Goal: Information Seeking & Learning: Learn about a topic

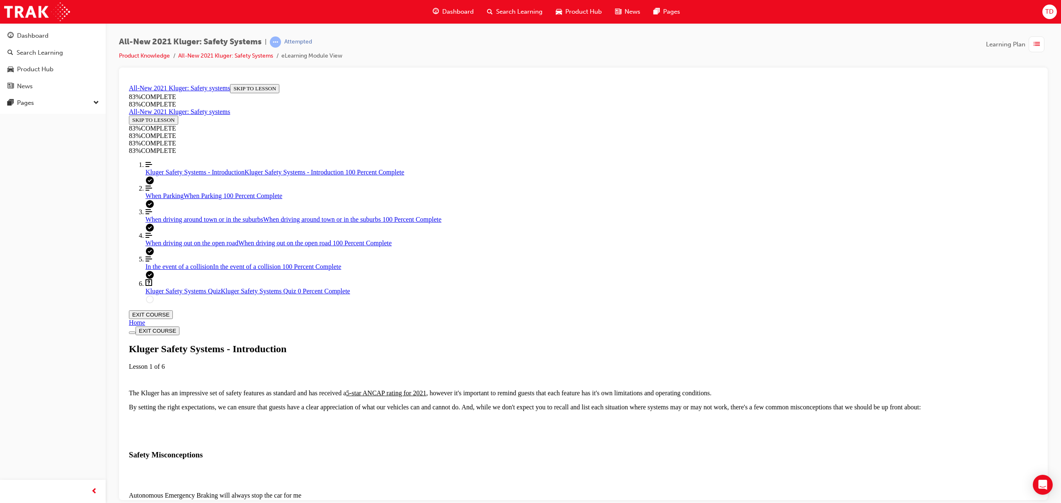
scroll to position [110, 0]
click at [601, 492] on div "Autonomous Emergency Braking will always stop the car for me" at bounding box center [583, 495] width 909 height 7
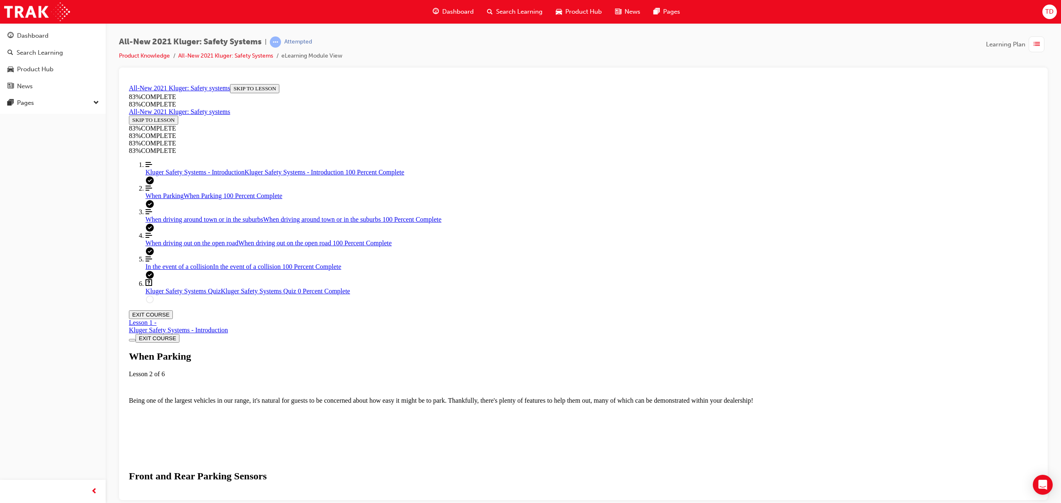
scroll to position [1797, 0]
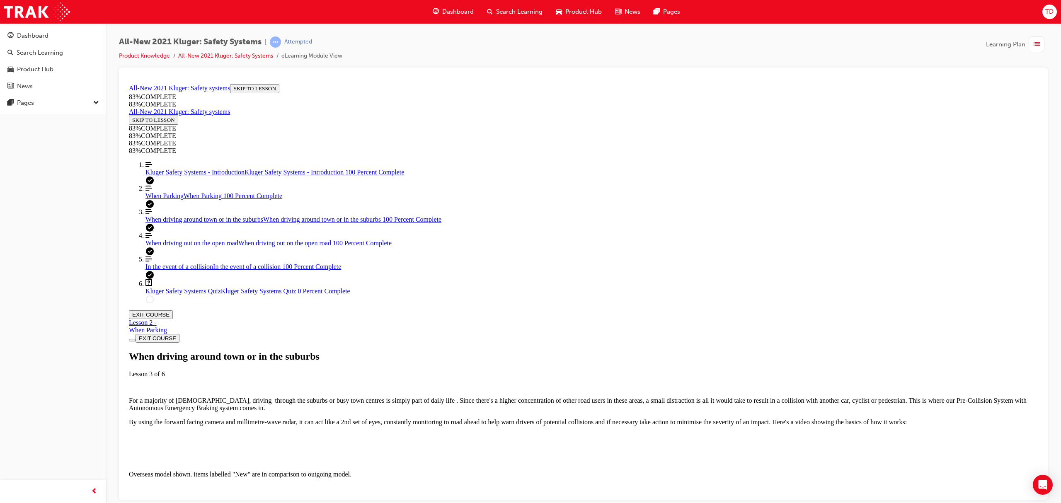
scroll to position [1638, 0]
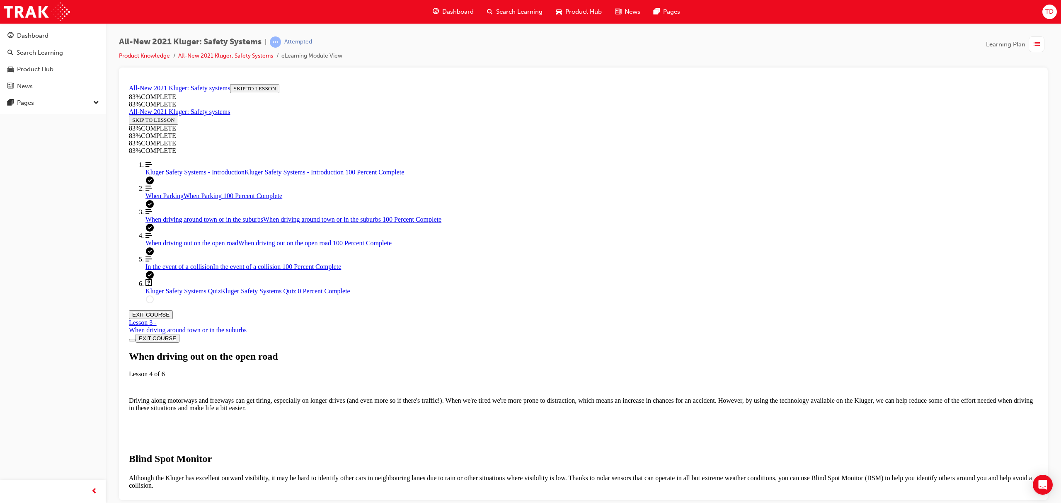
scroll to position [2184, 0]
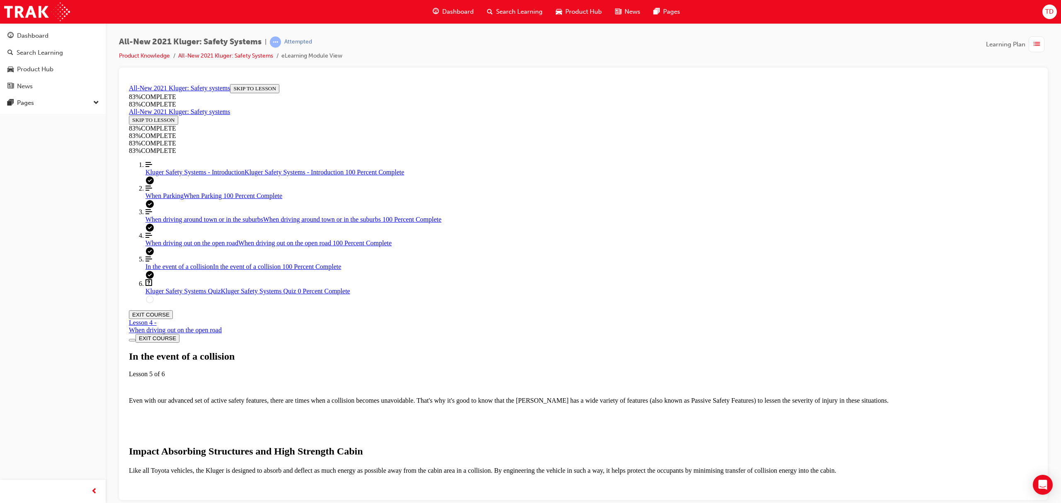
scroll to position [139, 0]
click at [221, 503] on img "Lesson Content" at bounding box center [175, 509] width 92 height 7
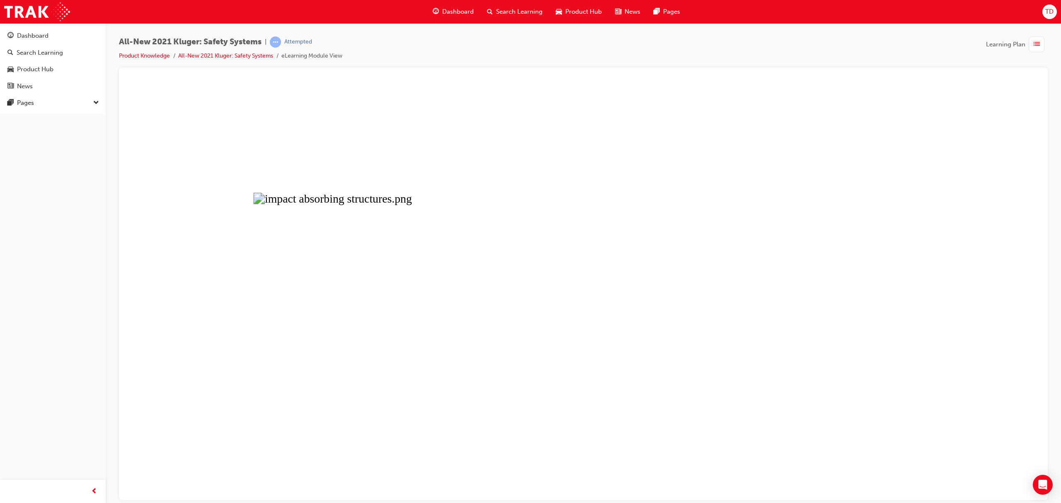
click at [318, 136] on button "Unzoom image" at bounding box center [584, 290] width 916 height 420
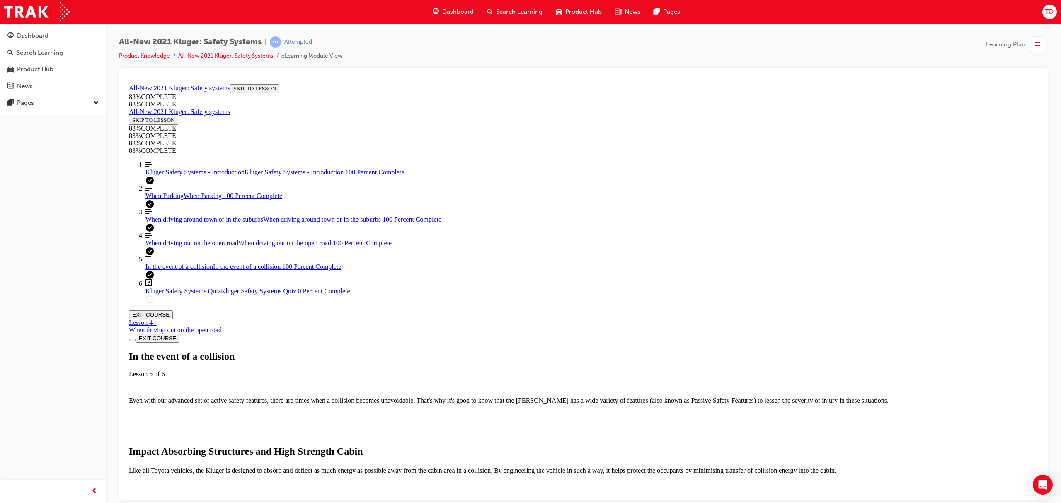
scroll to position [250, 0]
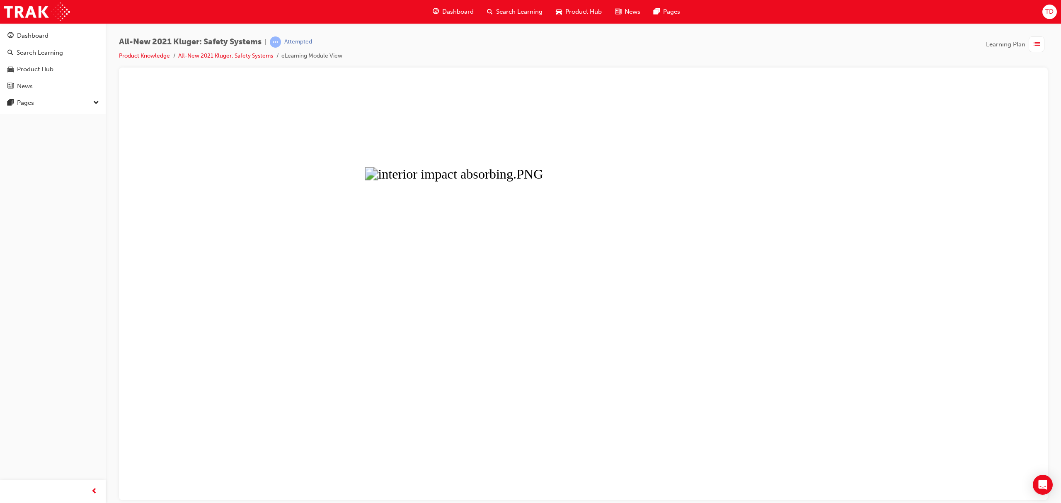
click at [412, 174] on button "Unzoom image" at bounding box center [584, 290] width 916 height 420
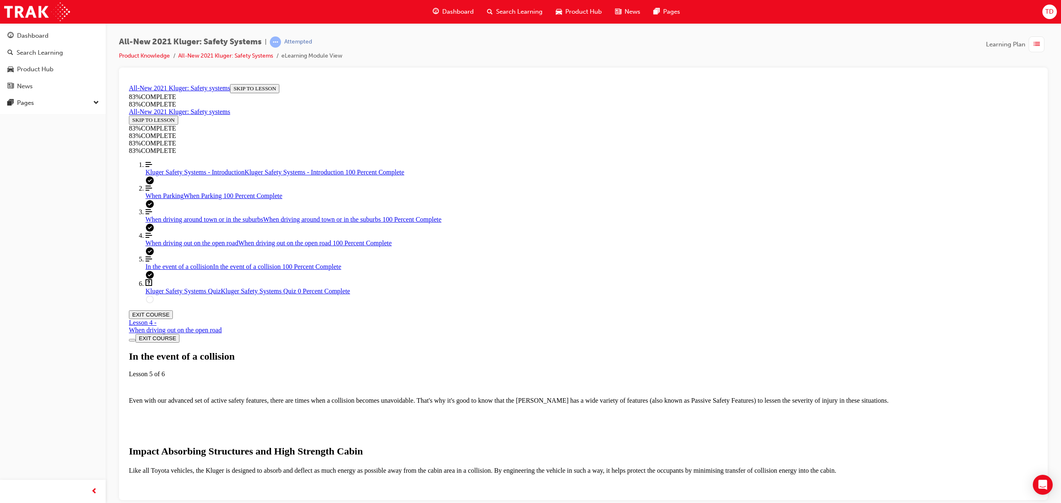
scroll to position [1889, 0]
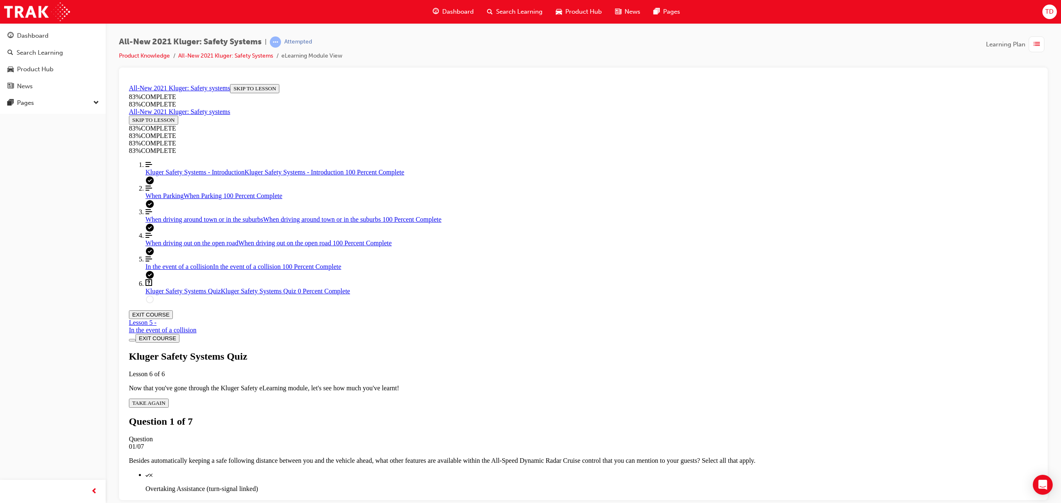
scroll to position [62, 0]
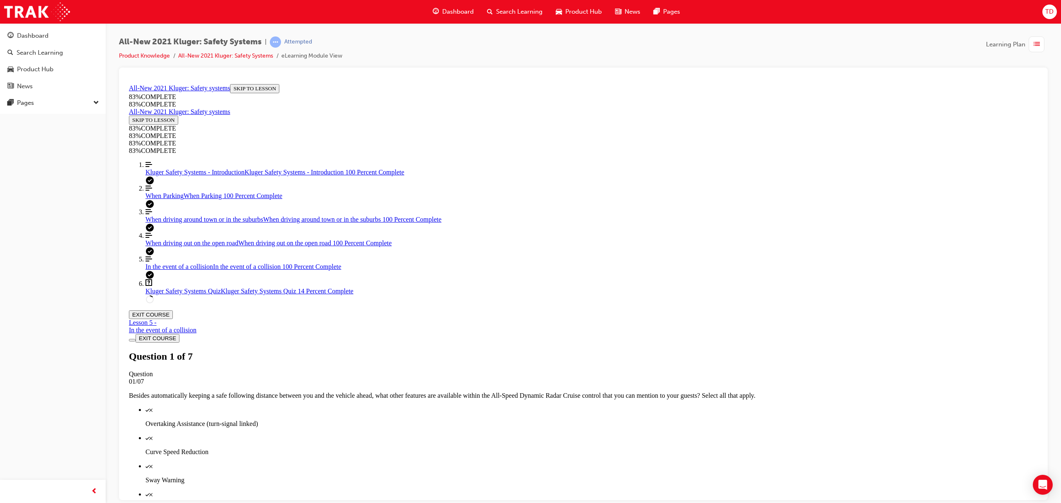
scroll to position [117, 0]
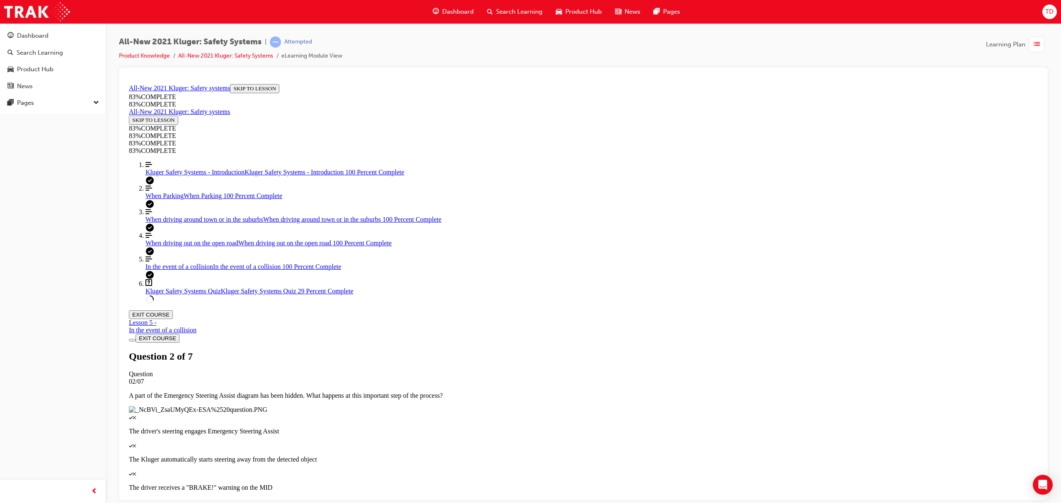
scroll to position [141, 0]
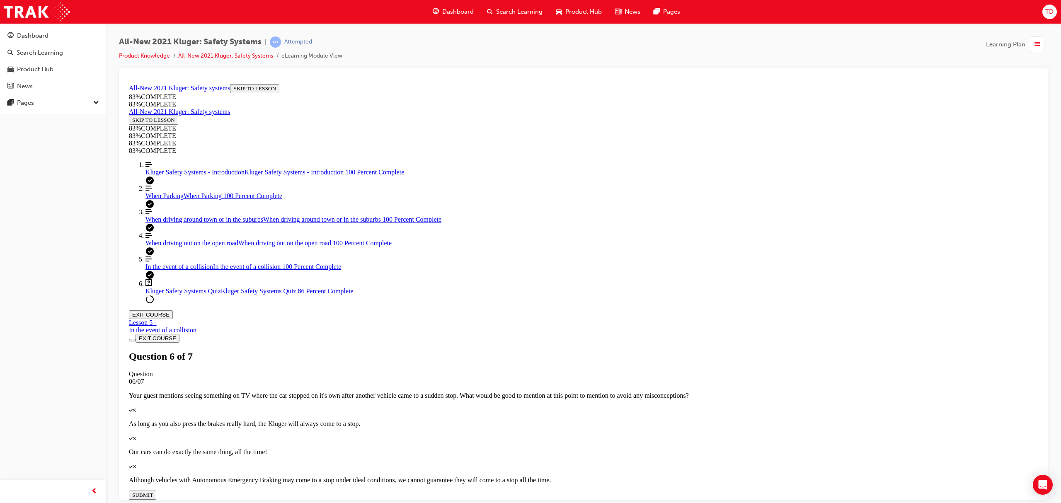
drag, startPoint x: 570, startPoint y: 261, endPoint x: 733, endPoint y: 255, distance: 162.6
drag, startPoint x: 594, startPoint y: 331, endPoint x: 735, endPoint y: 295, distance: 146.0
drag, startPoint x: 591, startPoint y: 292, endPoint x: 716, endPoint y: 317, distance: 127.6
drag, startPoint x: 570, startPoint y: 293, endPoint x: 749, endPoint y: 281, distance: 179.5
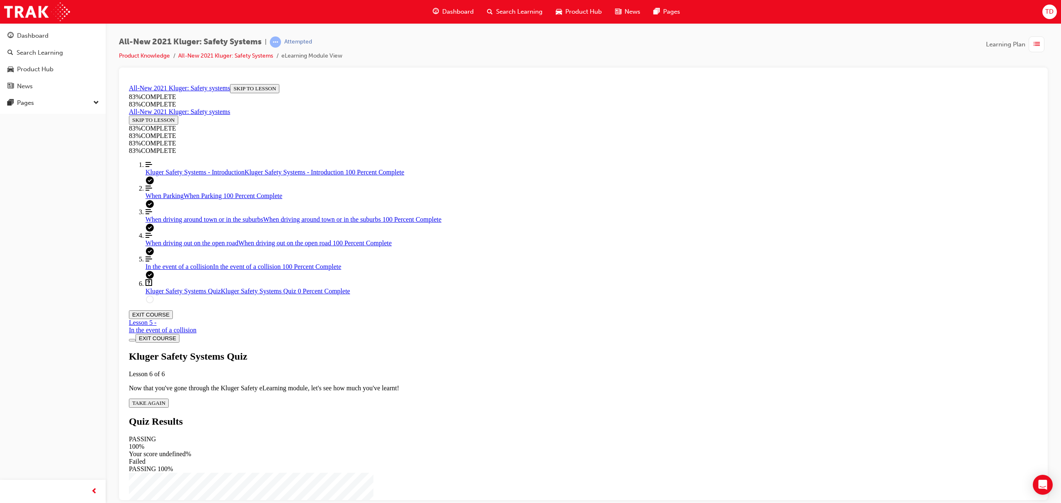
click at [165, 400] on span "TAKE AGAIN" at bounding box center [148, 403] width 33 height 6
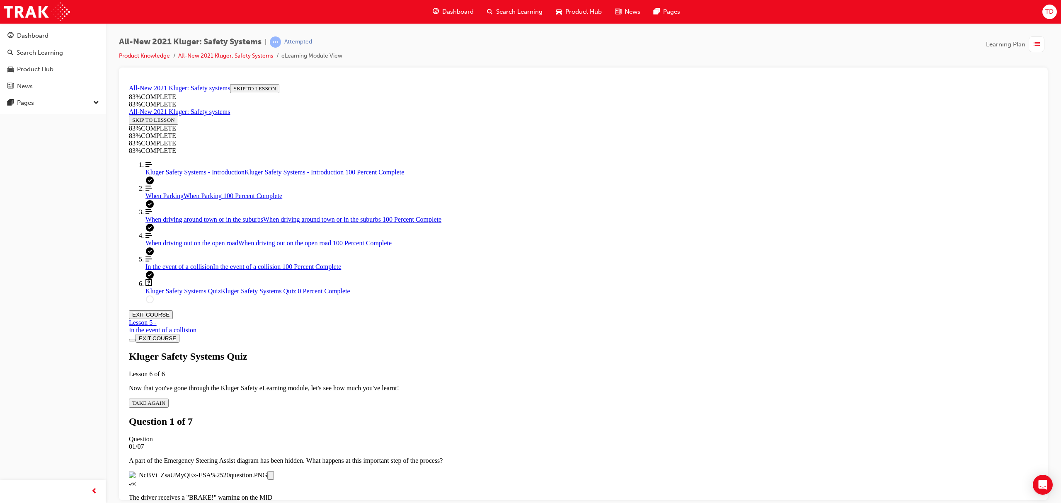
scroll to position [117, 0]
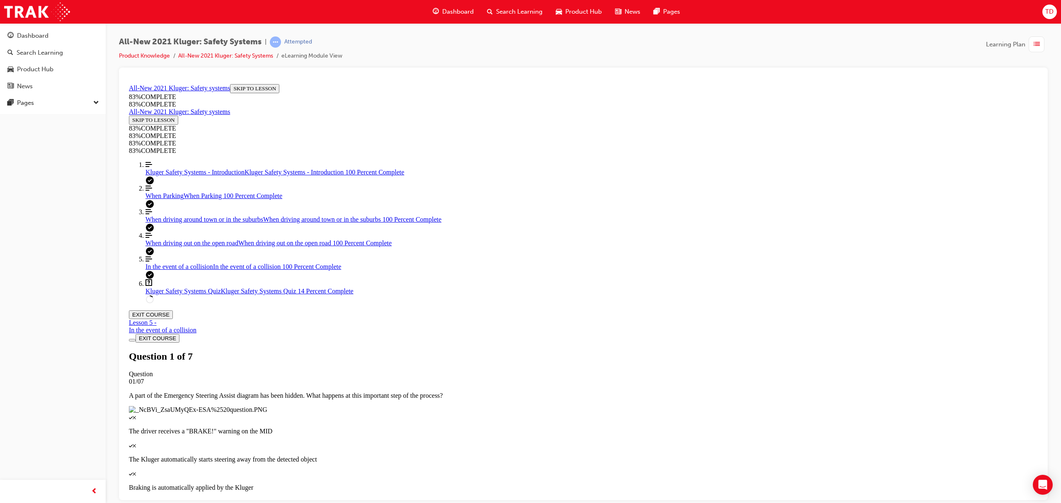
scroll to position [85, 0]
drag, startPoint x: 574, startPoint y: 289, endPoint x: 697, endPoint y: 253, distance: 128.6
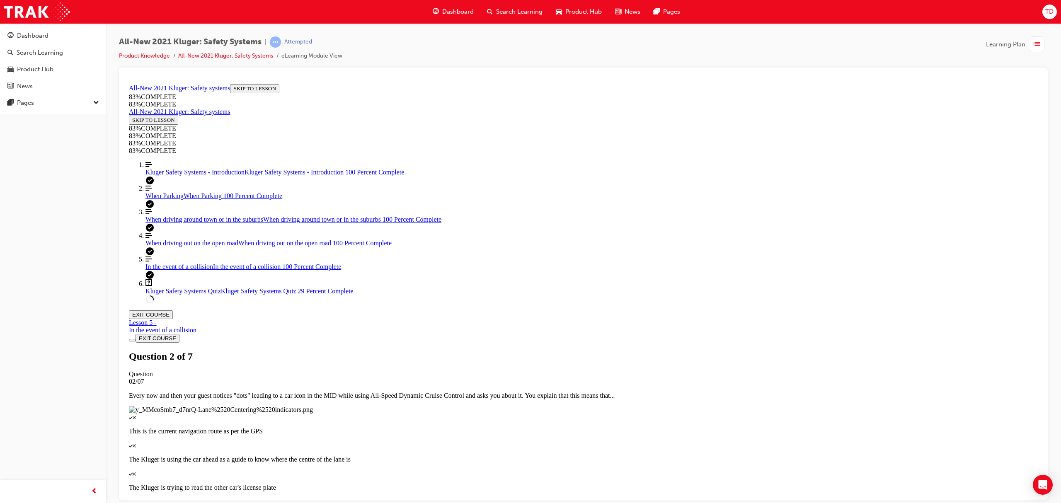
drag, startPoint x: 580, startPoint y: 297, endPoint x: 698, endPoint y: 330, distance: 123.2
drag, startPoint x: 586, startPoint y: 331, endPoint x: 594, endPoint y: 318, distance: 15.3
drag, startPoint x: 570, startPoint y: 297, endPoint x: 677, endPoint y: 302, distance: 107.0
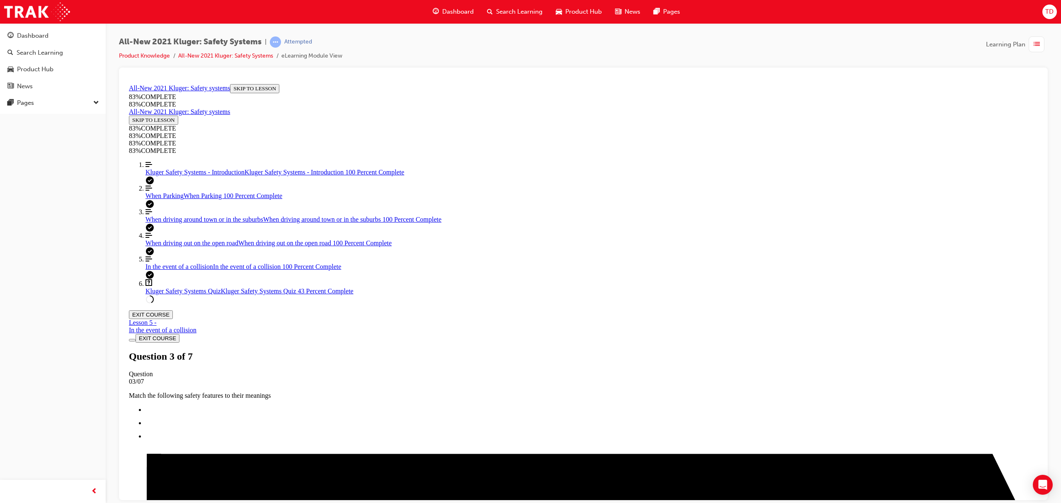
scroll to position [141, 0]
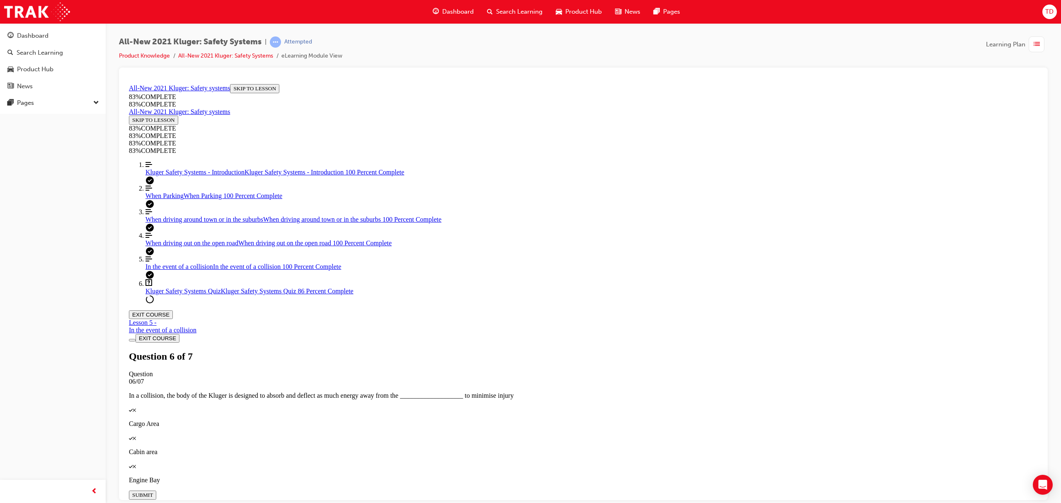
scroll to position [30, 0]
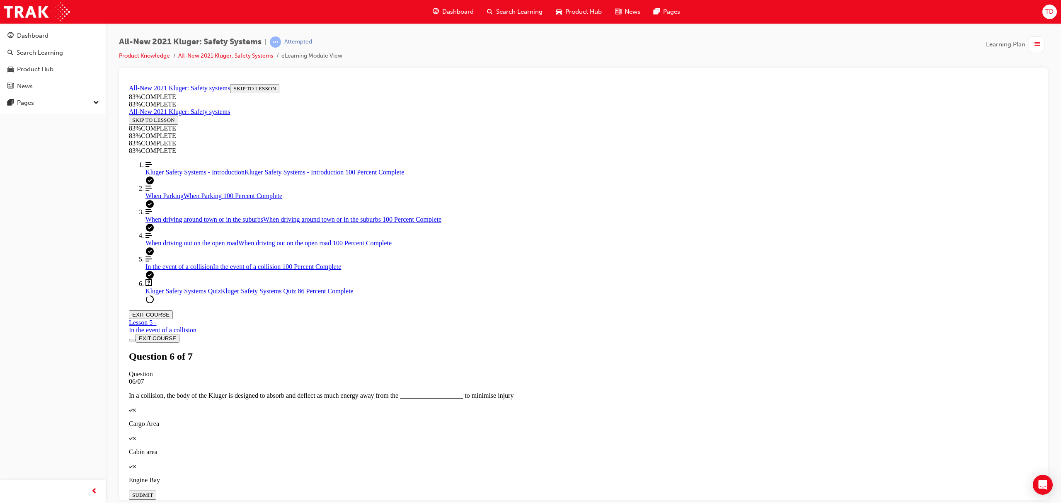
scroll to position [30, 0]
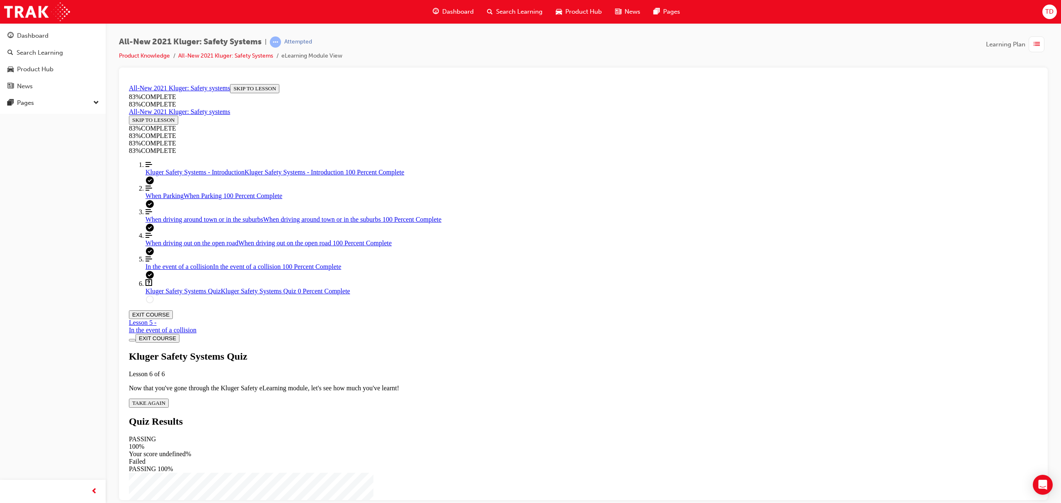
click at [165, 400] on span "TAKE AGAIN" at bounding box center [148, 403] width 33 height 6
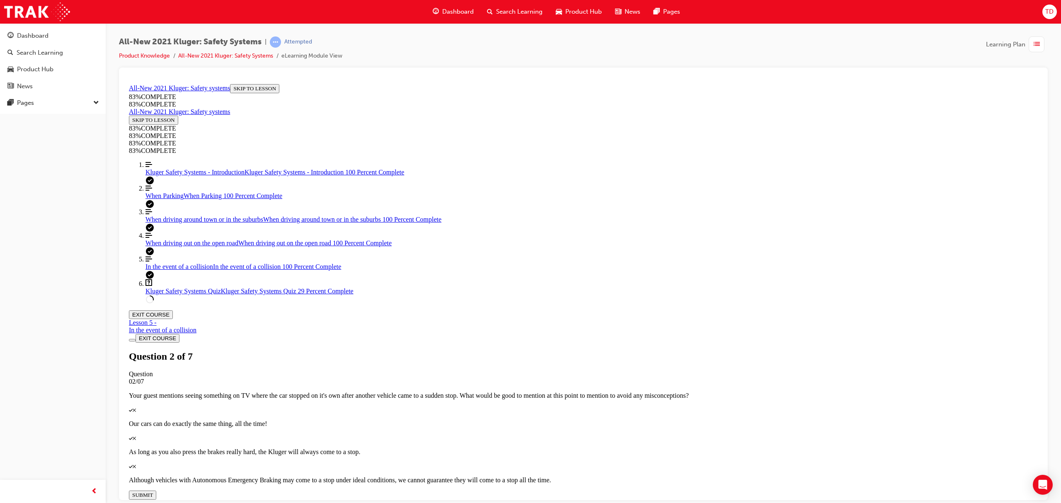
scroll to position [114, 0]
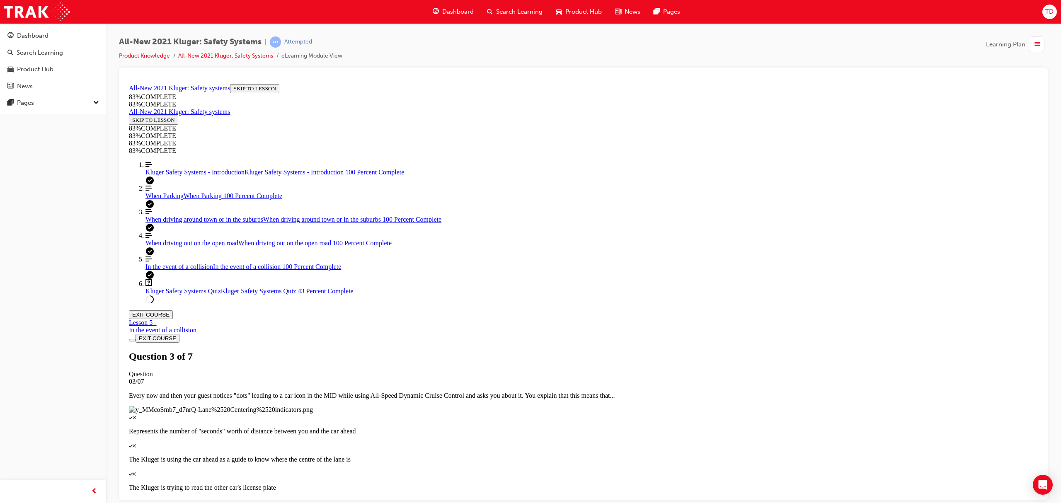
scroll to position [160, 0]
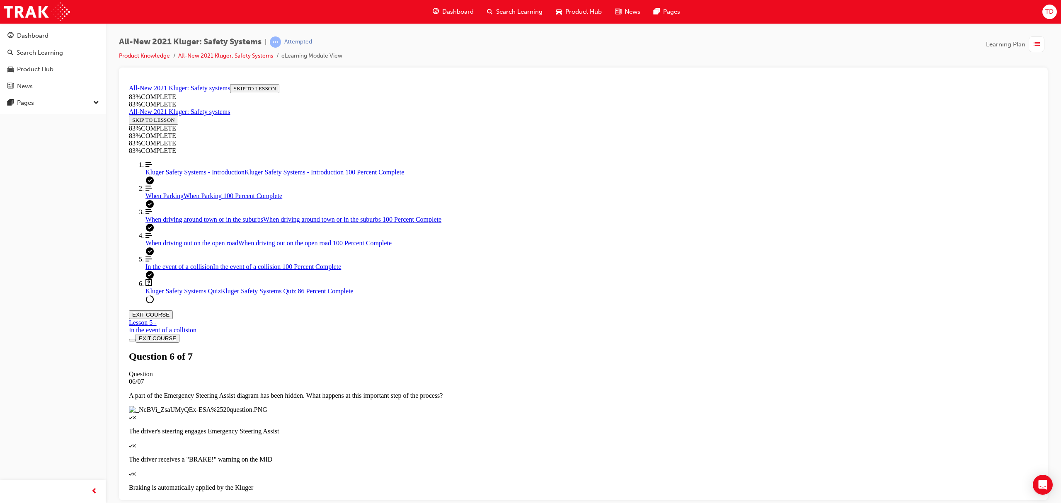
drag, startPoint x: 543, startPoint y: 298, endPoint x: 649, endPoint y: 253, distance: 115.2
drag, startPoint x: 569, startPoint y: 285, endPoint x: 661, endPoint y: 332, distance: 103.1
drag, startPoint x: 566, startPoint y: 286, endPoint x: 665, endPoint y: 298, distance: 99.8
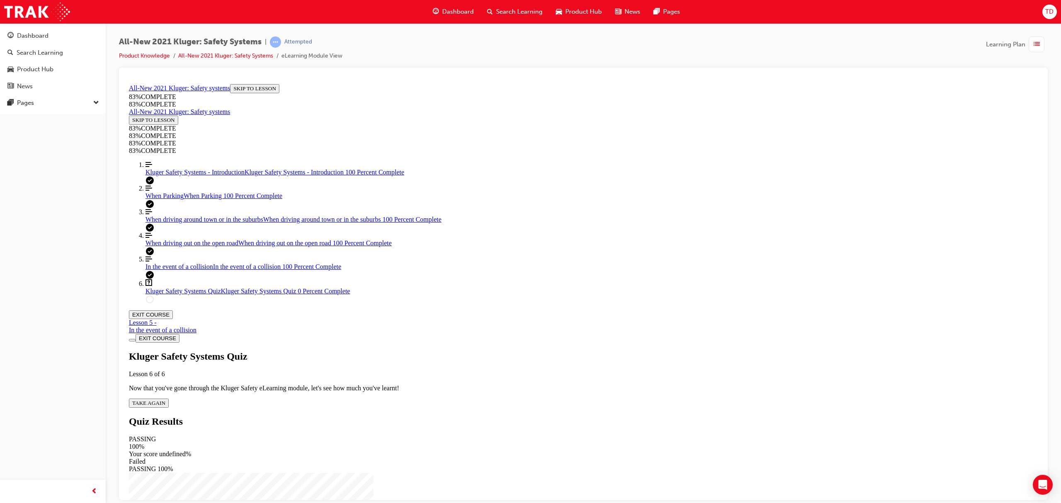
click at [165, 400] on span "TAKE AGAIN" at bounding box center [148, 403] width 33 height 6
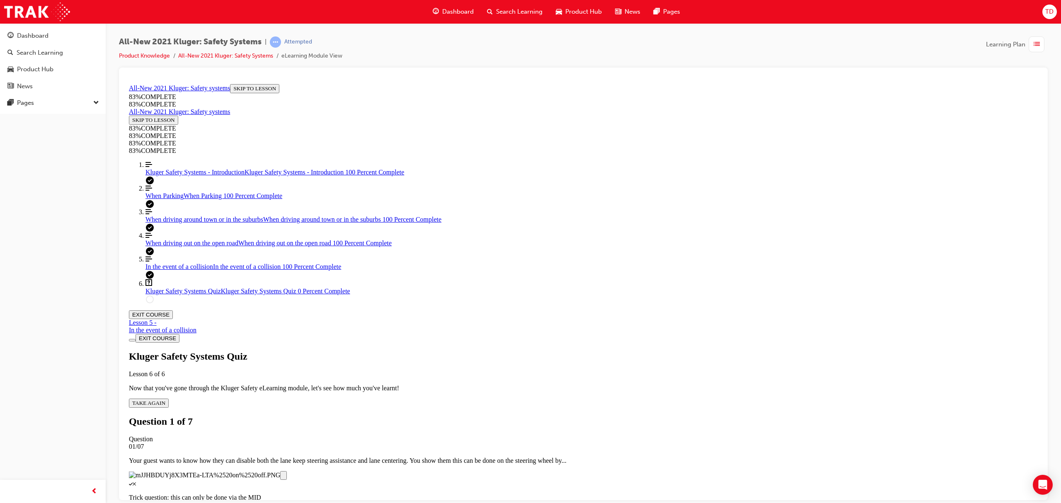
scroll to position [160, 0]
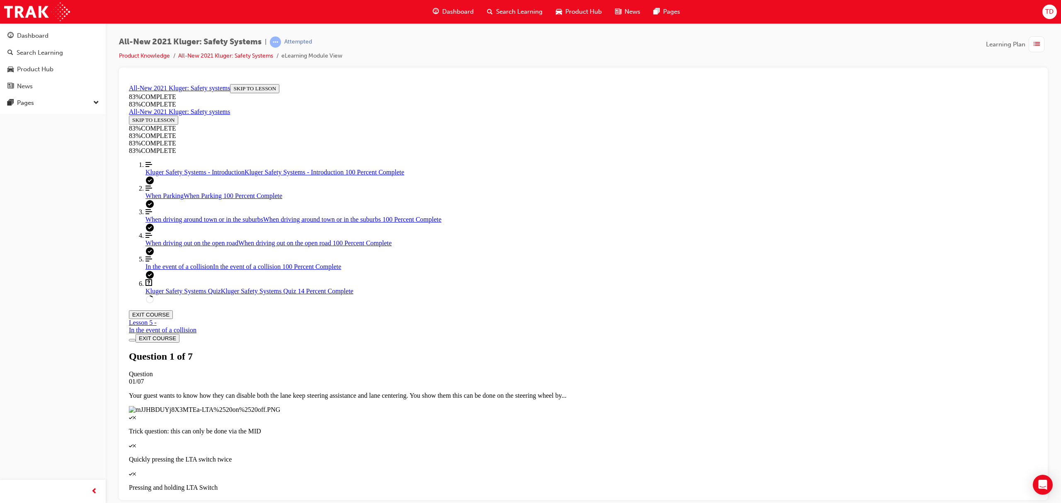
scroll to position [30, 0]
drag, startPoint x: 597, startPoint y: 272, endPoint x: 735, endPoint y: 335, distance: 151.2
drag, startPoint x: 577, startPoint y: 252, endPoint x: 707, endPoint y: 258, distance: 129.5
drag, startPoint x: 612, startPoint y: 287, endPoint x: 723, endPoint y: 289, distance: 111.1
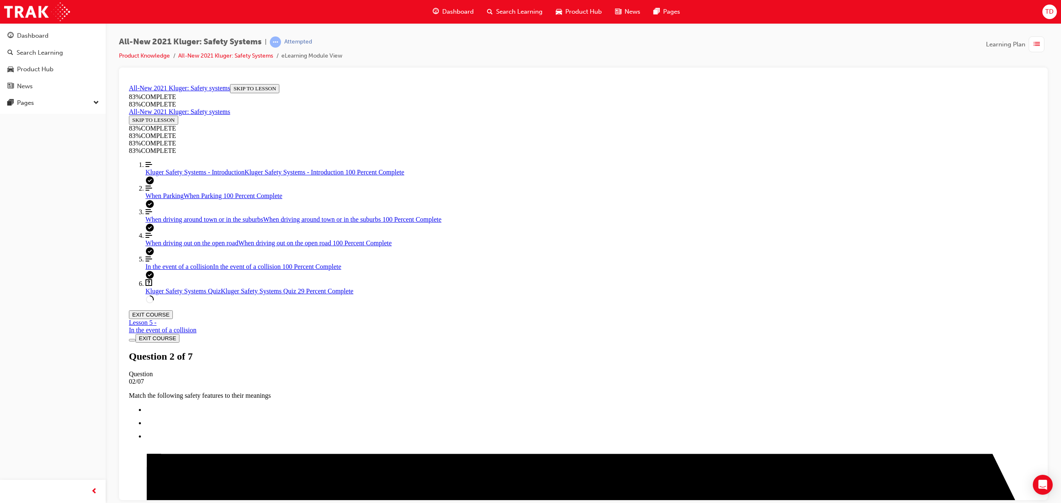
scroll to position [114, 0]
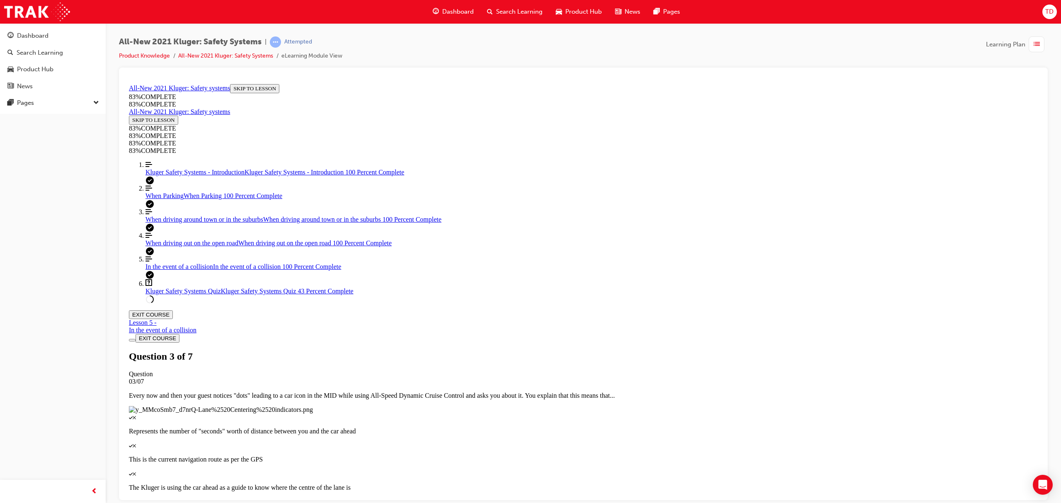
scroll to position [30, 0]
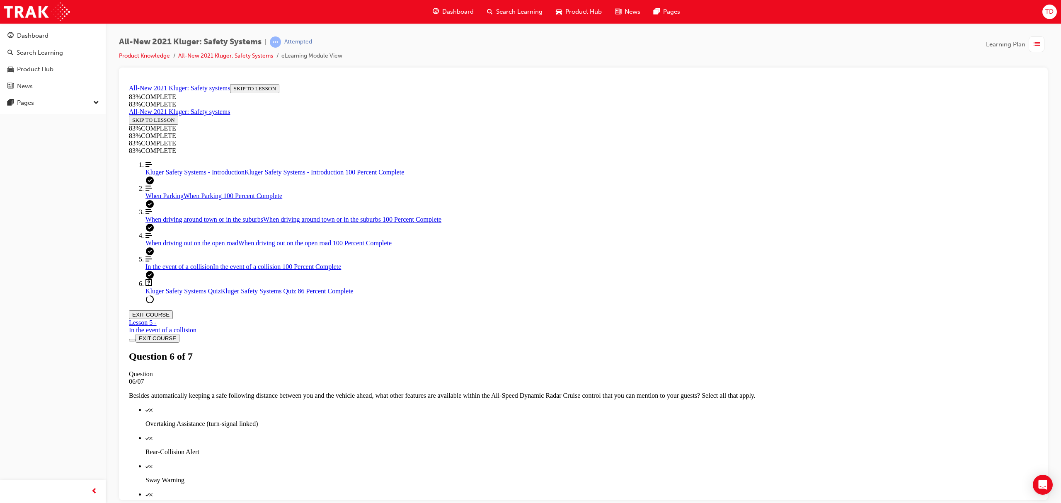
scroll to position [117, 0]
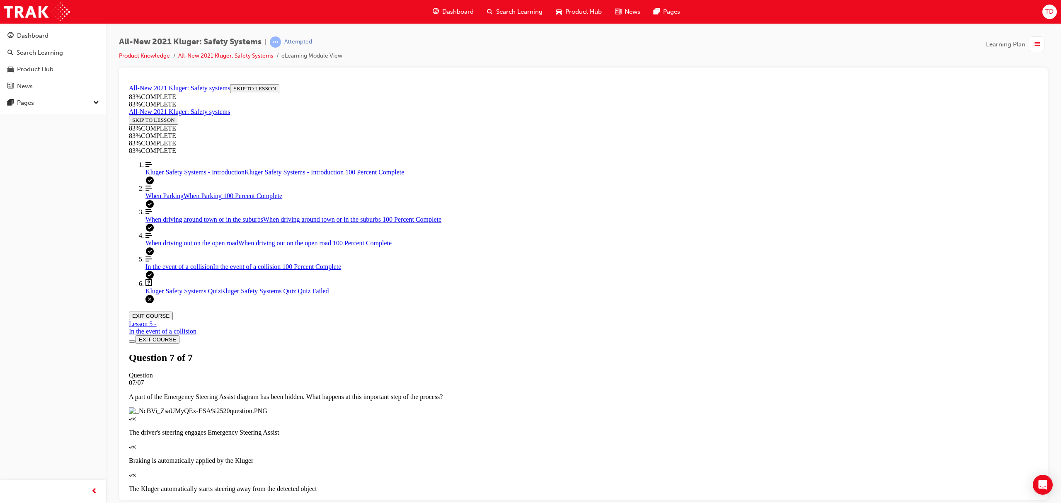
scroll to position [30, 0]
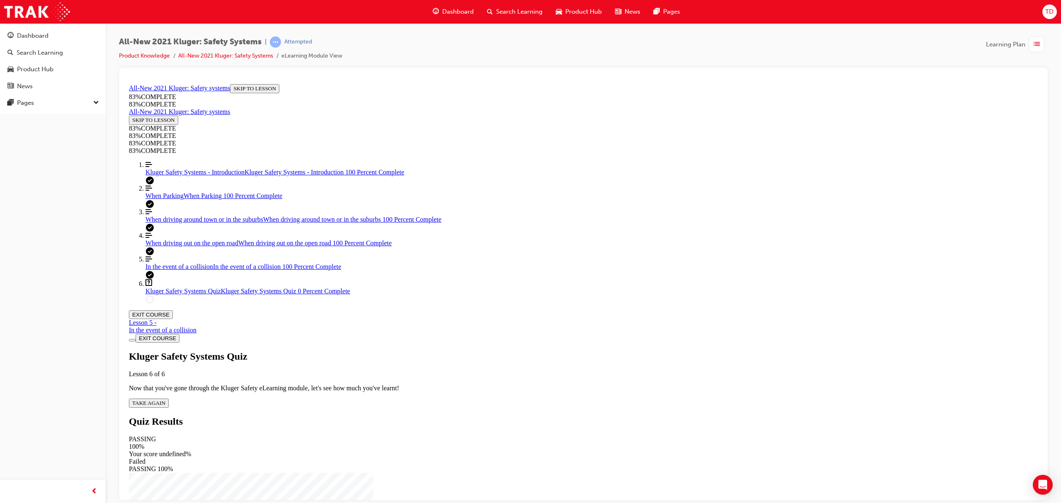
click at [165, 400] on span "TAKE AGAIN" at bounding box center [148, 403] width 33 height 6
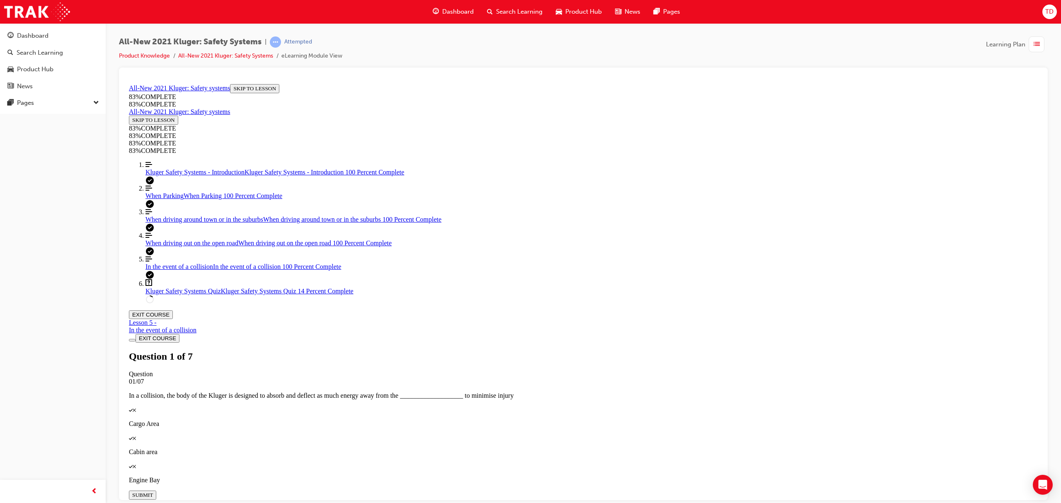
drag, startPoint x: 543, startPoint y: 291, endPoint x: 618, endPoint y: 251, distance: 84.6
drag, startPoint x: 554, startPoint y: 295, endPoint x: 670, endPoint y: 291, distance: 116.1
drag, startPoint x: 567, startPoint y: 335, endPoint x: 659, endPoint y: 319, distance: 93.1
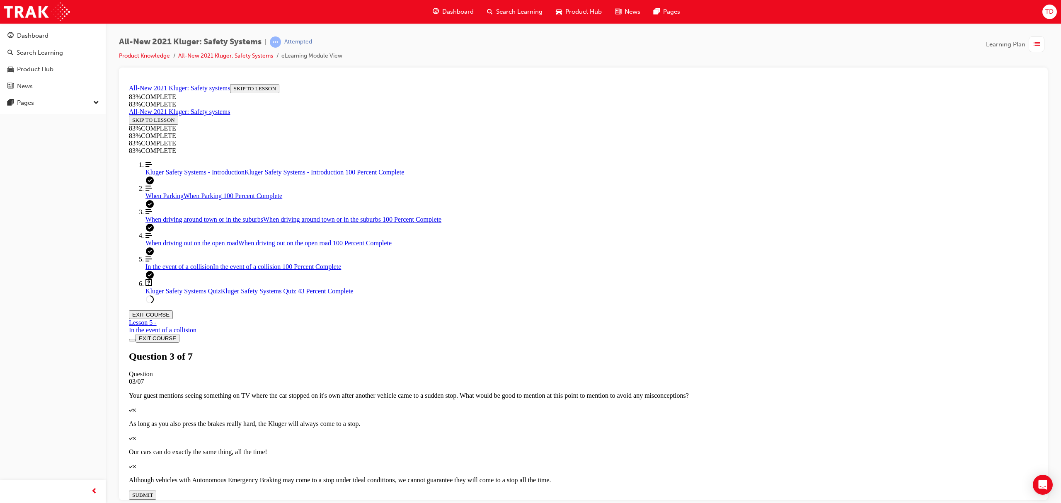
scroll to position [114, 0]
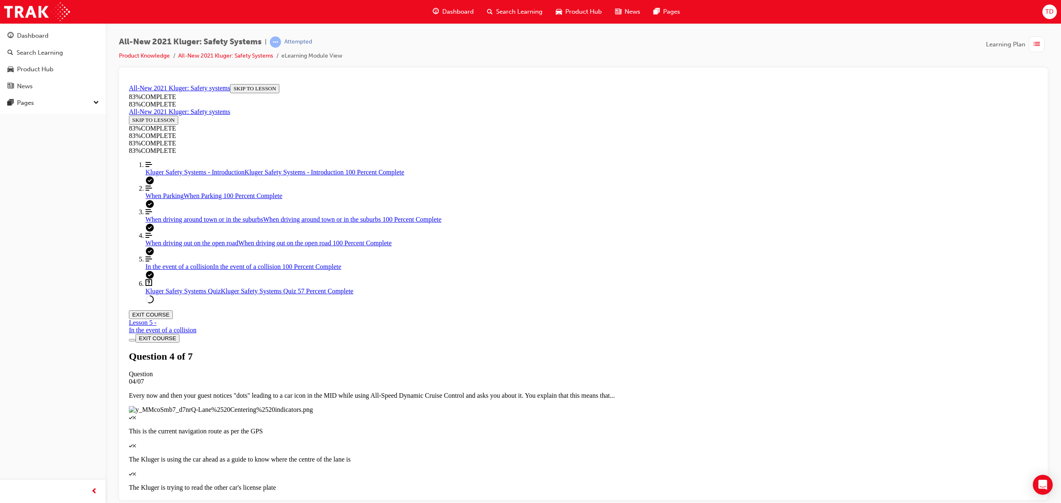
scroll to position [117, 0]
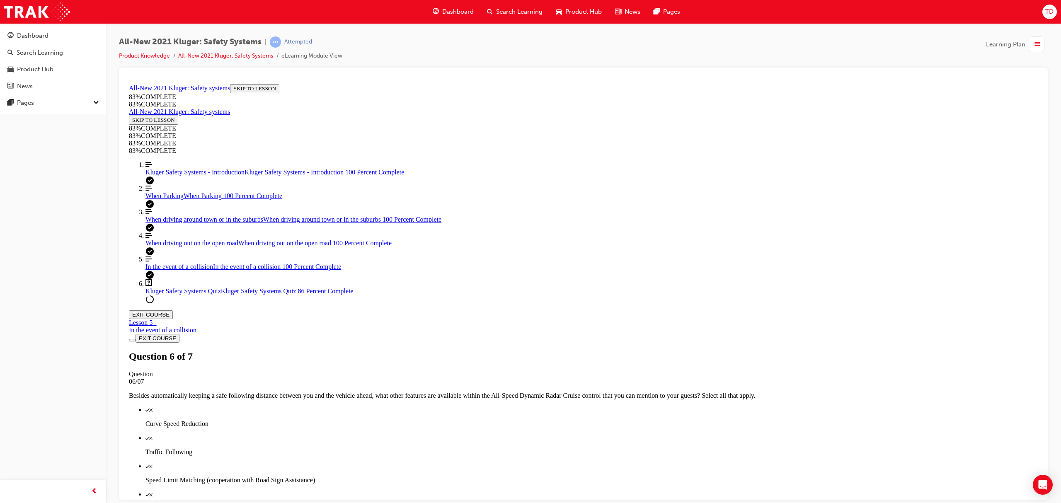
scroll to position [160, 0]
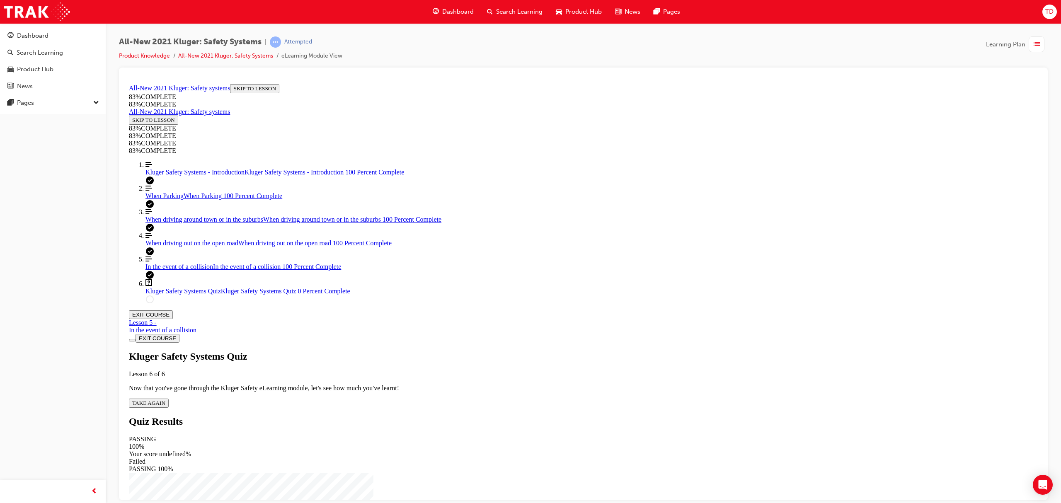
click at [530, 351] on div "Kluger Safety Systems Quiz Lesson 6 of 6 Now that you've gone through the Kluge…" at bounding box center [583, 379] width 909 height 57
click at [165, 400] on span "TAKE AGAIN" at bounding box center [148, 403] width 33 height 6
drag, startPoint x: 560, startPoint y: 252, endPoint x: 659, endPoint y: 295, distance: 108.0
drag, startPoint x: 560, startPoint y: 254, endPoint x: 657, endPoint y: 330, distance: 124.1
drag, startPoint x: 555, startPoint y: 257, endPoint x: 655, endPoint y: 259, distance: 99.5
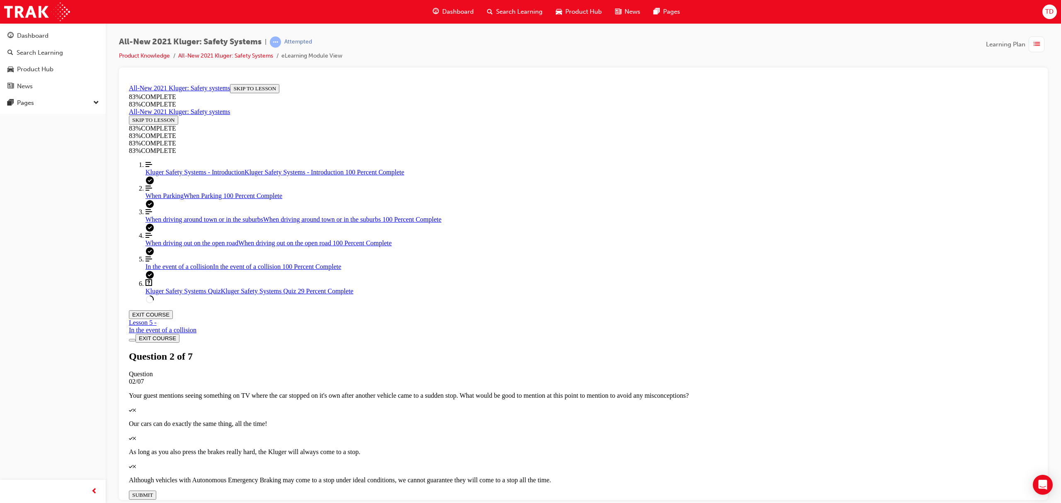
scroll to position [114, 0]
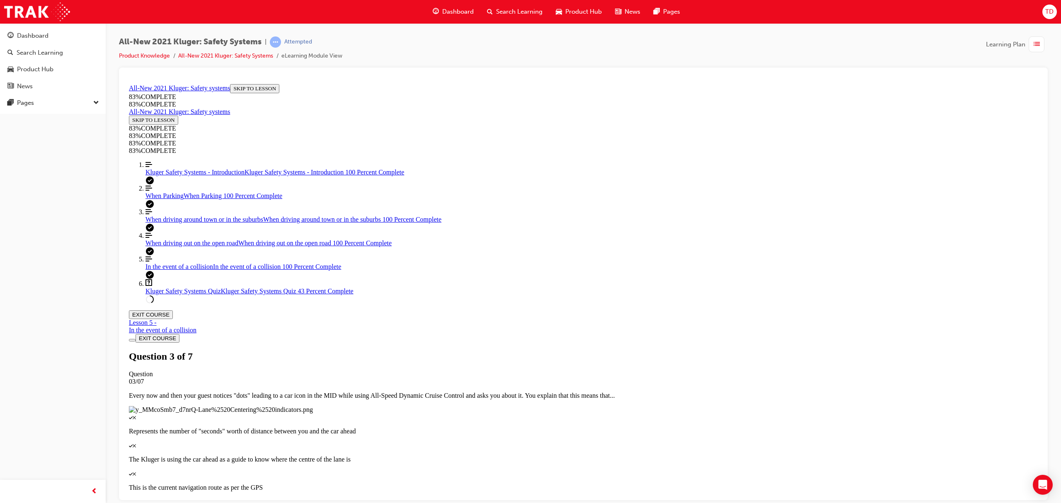
scroll to position [30, 0]
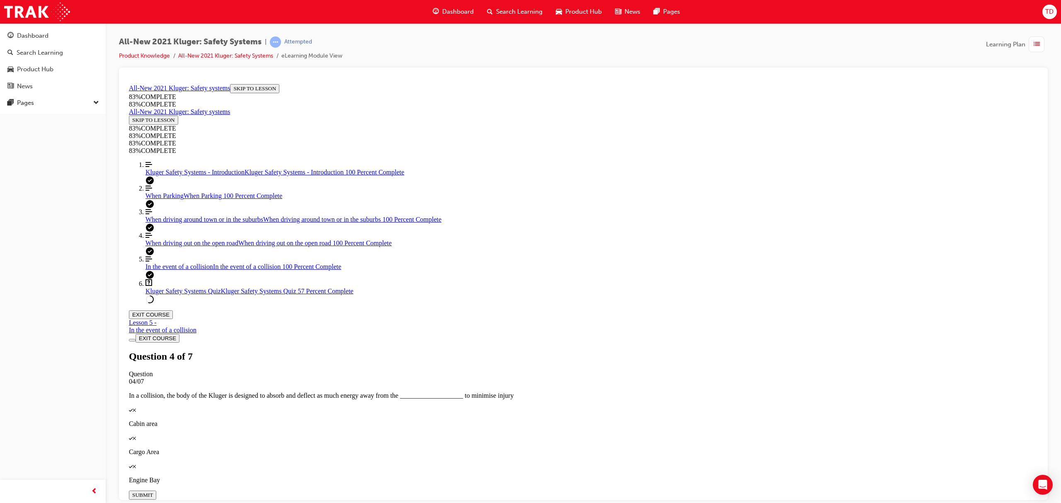
scroll to position [160, 0]
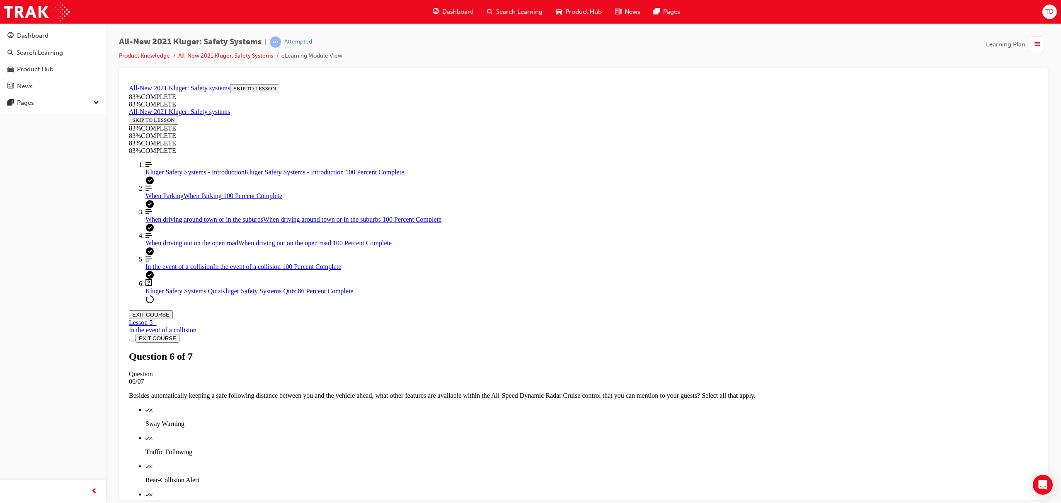
scroll to position [85, 0]
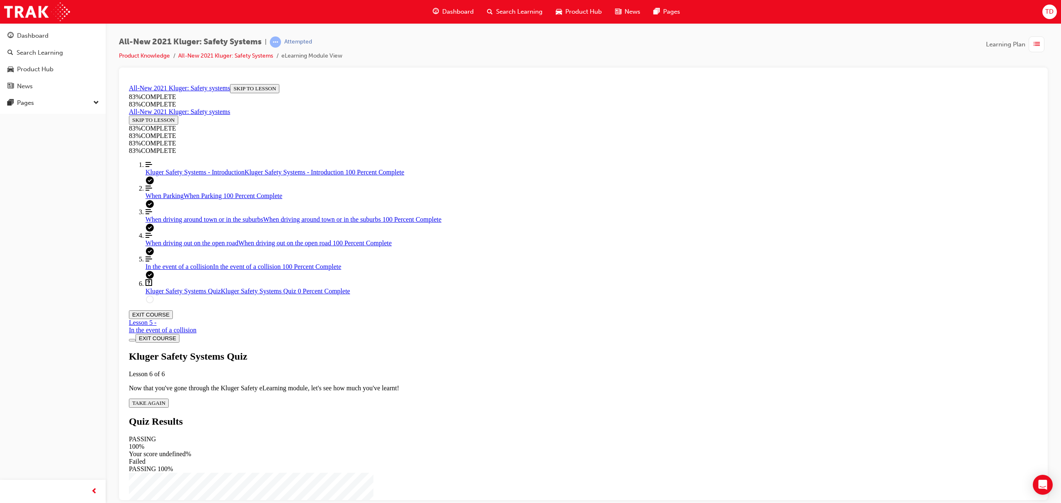
click at [519, 351] on div "Kluger Safety Systems Quiz Lesson 6 of 6 Now that you've gone through the Kluge…" at bounding box center [583, 379] width 909 height 57
click at [165, 400] on span "TAKE AGAIN" at bounding box center [148, 403] width 33 height 6
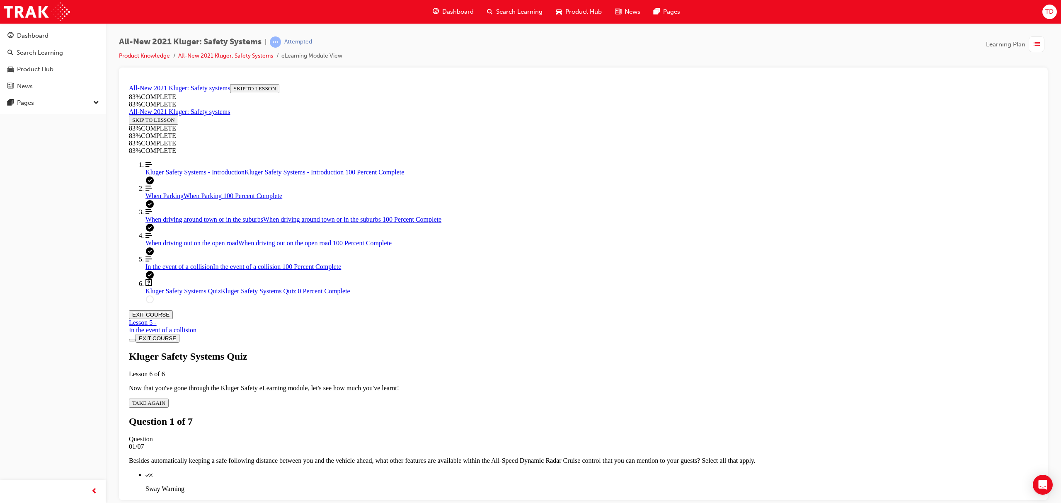
scroll to position [30, 0]
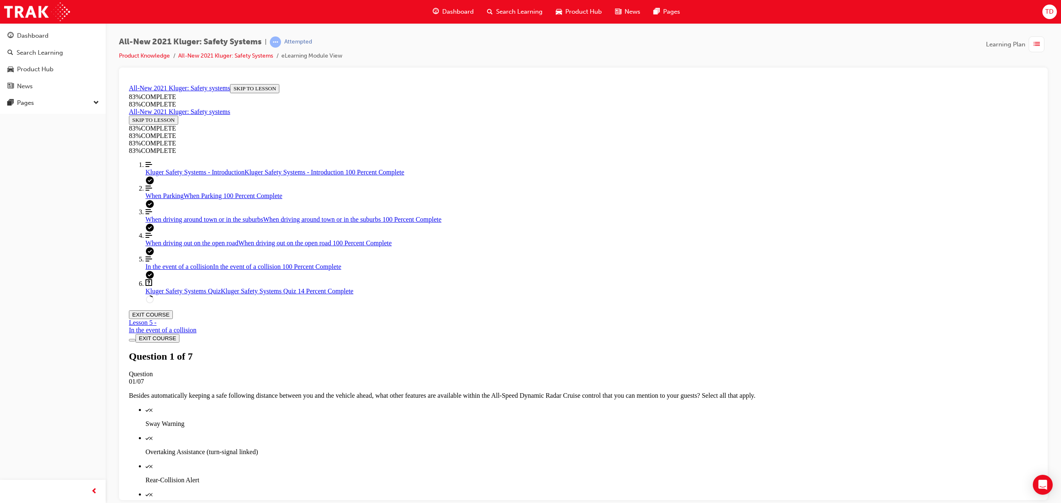
scroll to position [114, 0]
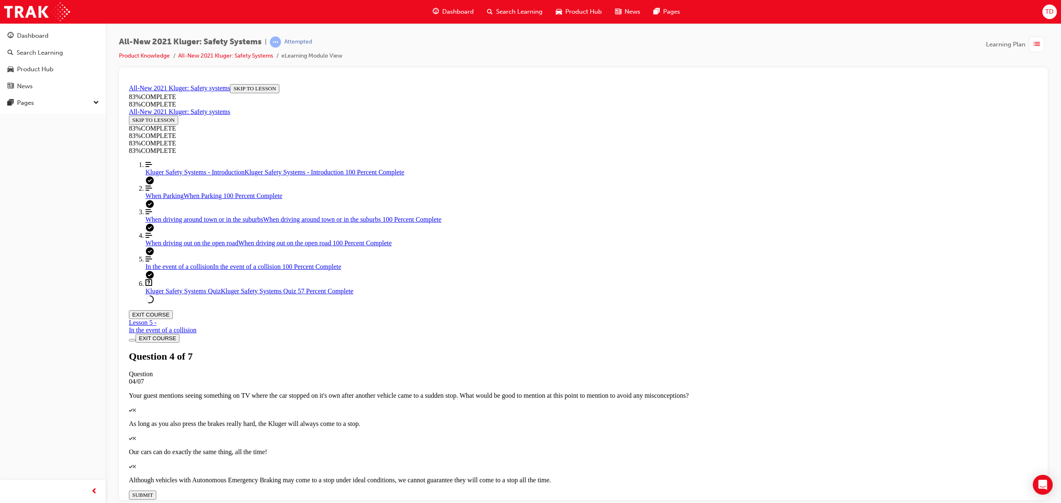
drag, startPoint x: 565, startPoint y: 256, endPoint x: 573, endPoint y: 256, distance: 7.5
drag, startPoint x: 572, startPoint y: 254, endPoint x: 602, endPoint y: 295, distance: 50.7
drag, startPoint x: 585, startPoint y: 255, endPoint x: 601, endPoint y: 255, distance: 16.6
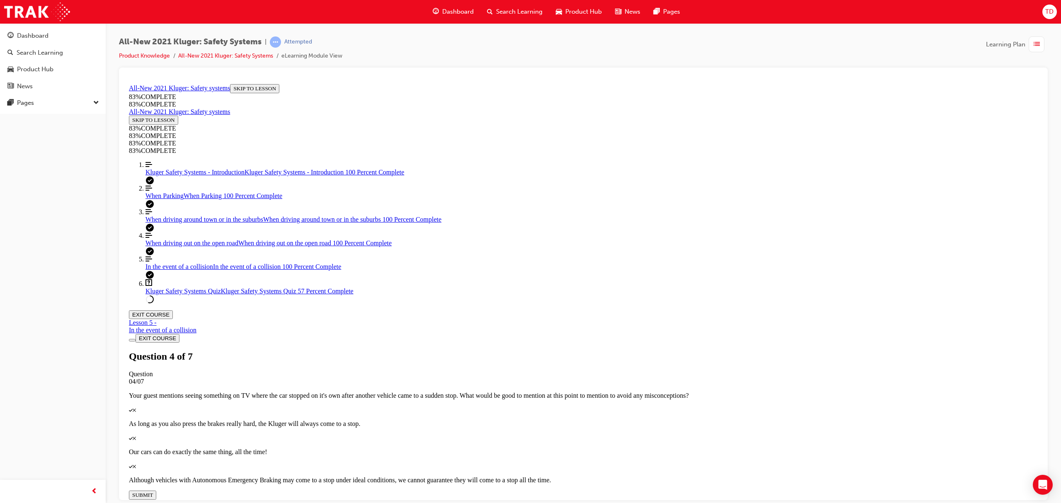
drag, startPoint x: 560, startPoint y: 333, endPoint x: 587, endPoint y: 334, distance: 27.4
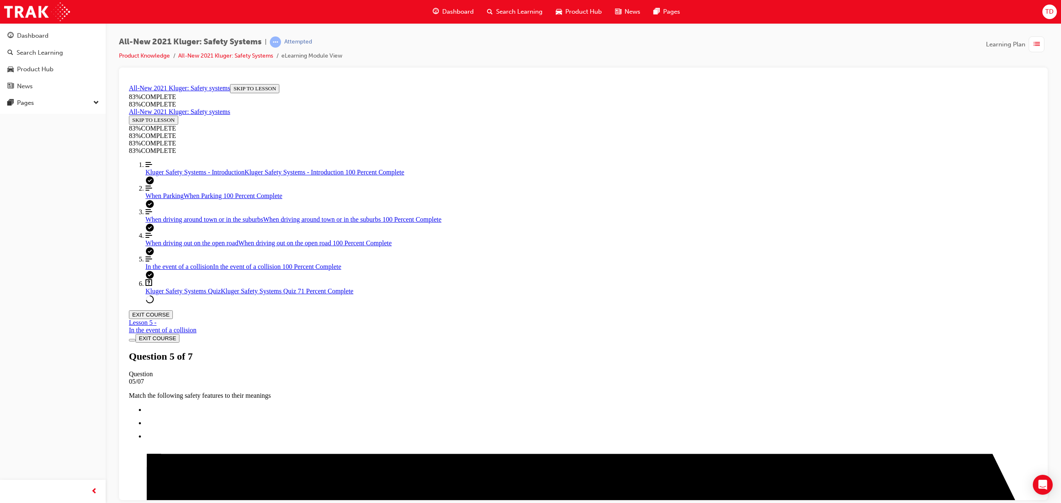
scroll to position [117, 0]
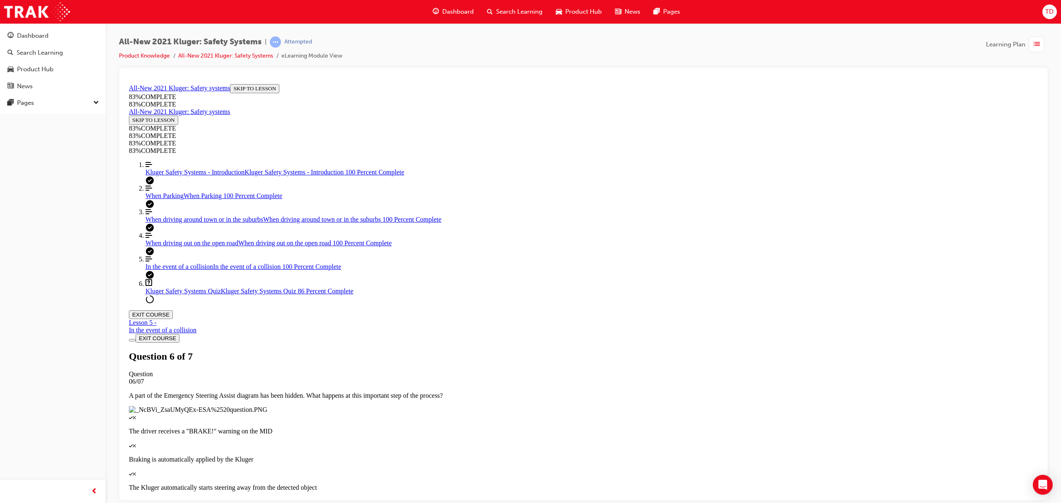
scroll to position [160, 0]
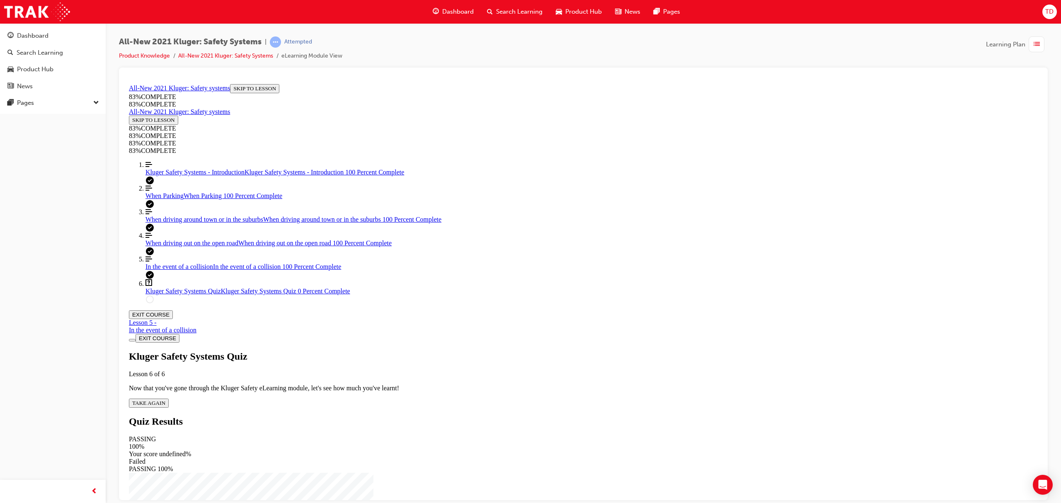
click at [169, 398] on button "TAKE AGAIN" at bounding box center [149, 402] width 40 height 9
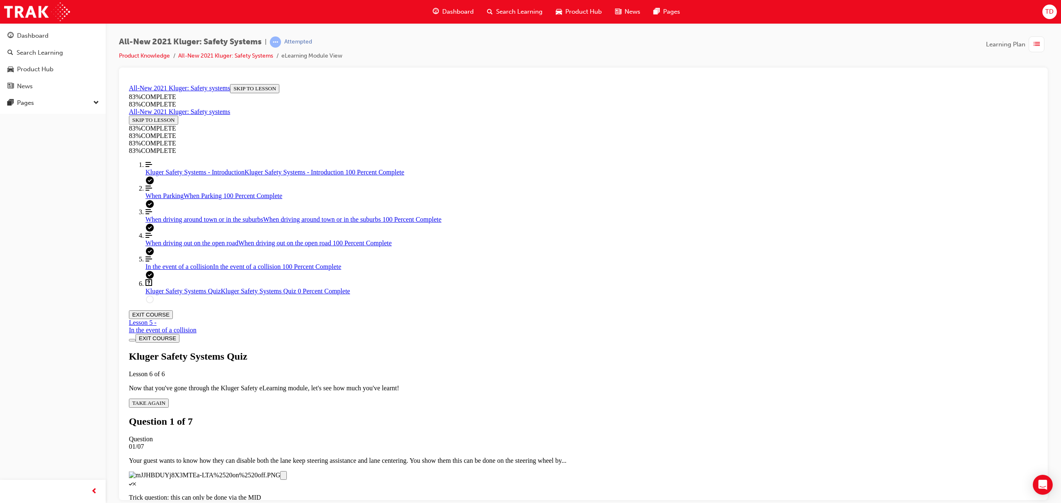
scroll to position [160, 0]
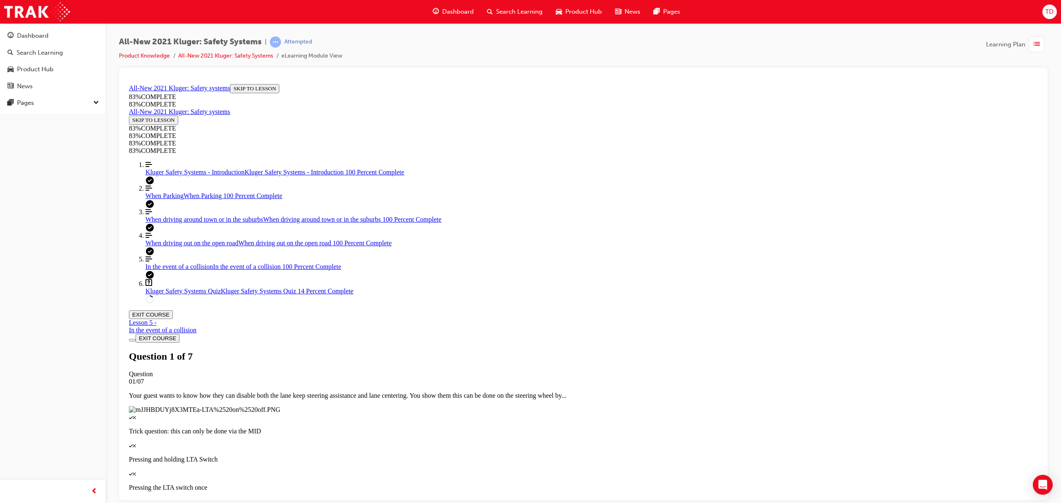
scroll to position [117, 0]
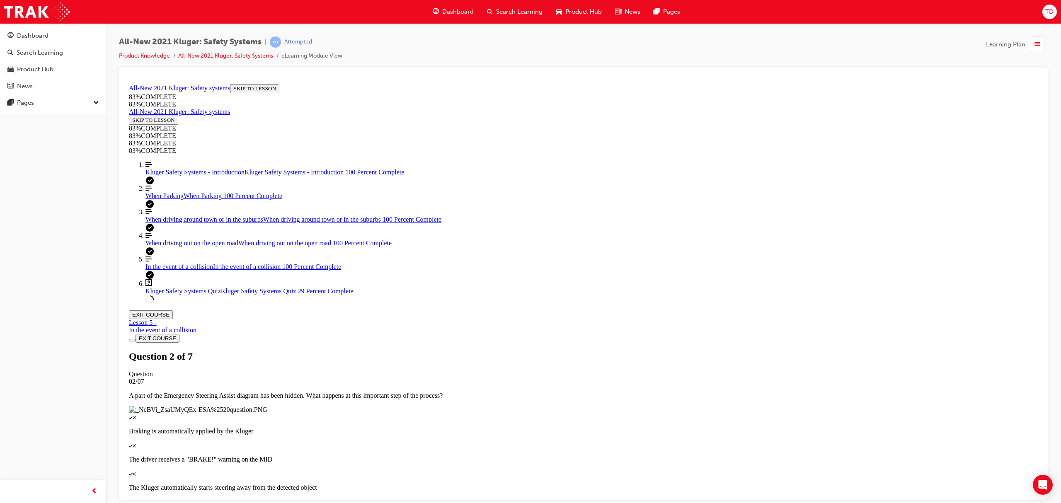
drag, startPoint x: 549, startPoint y: 430, endPoint x: 528, endPoint y: 376, distance: 57.5
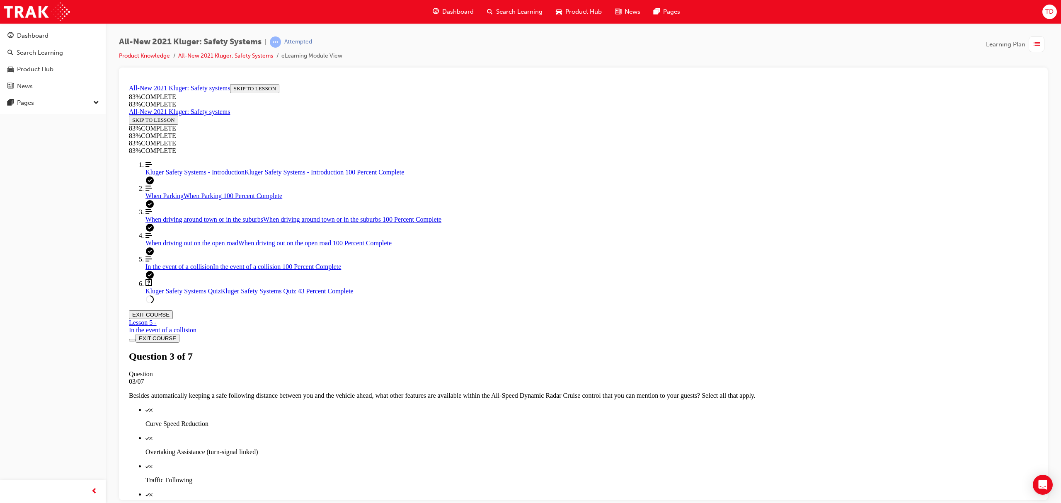
scroll to position [30, 0]
drag, startPoint x: 581, startPoint y: 330, endPoint x: 617, endPoint y: 291, distance: 53.4
drag, startPoint x: 569, startPoint y: 332, endPoint x: 600, endPoint y: 339, distance: 31.8
drag, startPoint x: 564, startPoint y: 252, endPoint x: 602, endPoint y: 252, distance: 38.6
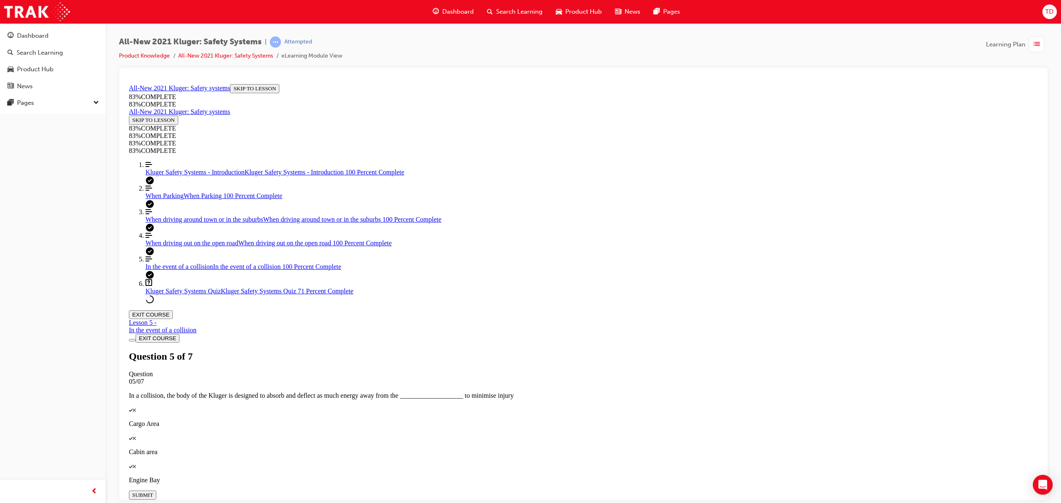
scroll to position [114, 0]
drag, startPoint x: 565, startPoint y: 404, endPoint x: 565, endPoint y: 412, distance: 8.3
drag, startPoint x: 565, startPoint y: 412, endPoint x: 521, endPoint y: 439, distance: 52.3
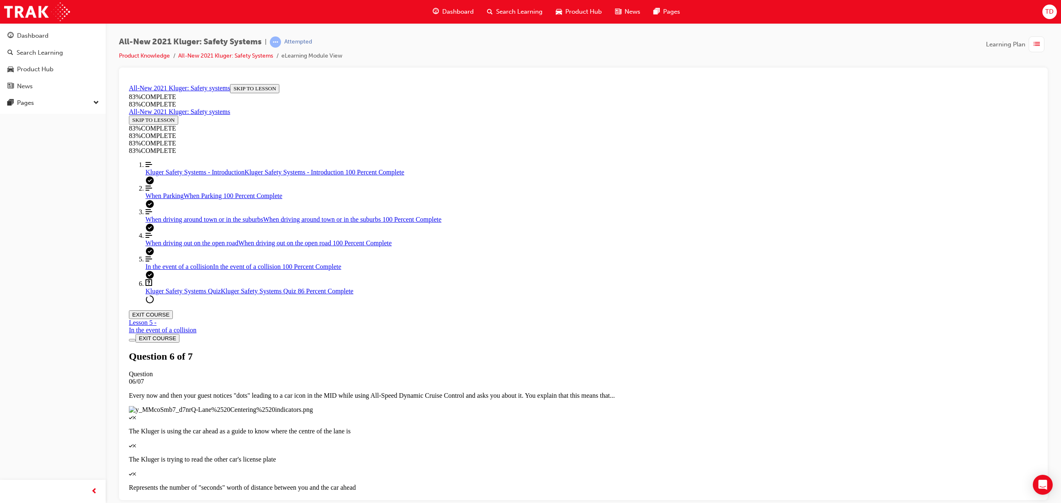
scroll to position [30, 0]
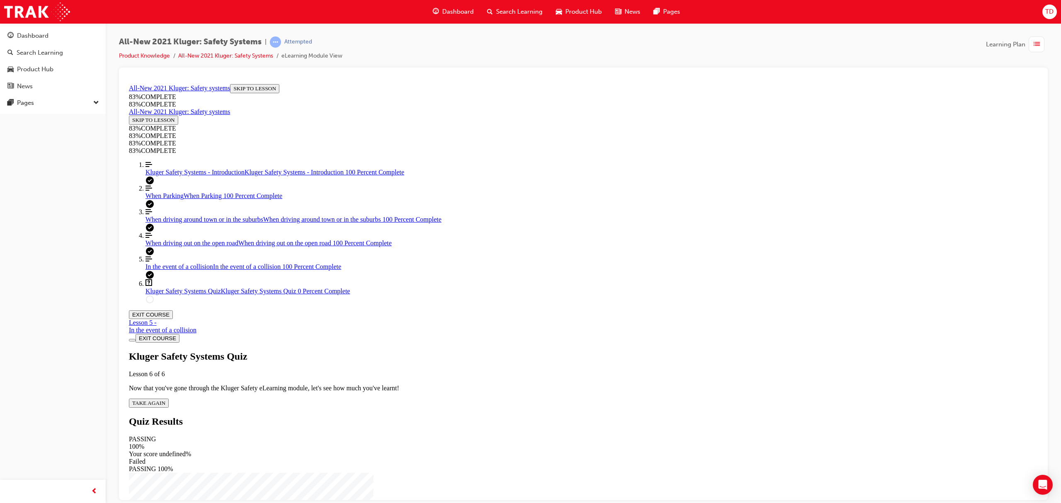
click at [165, 400] on span "TAKE AGAIN" at bounding box center [148, 403] width 33 height 6
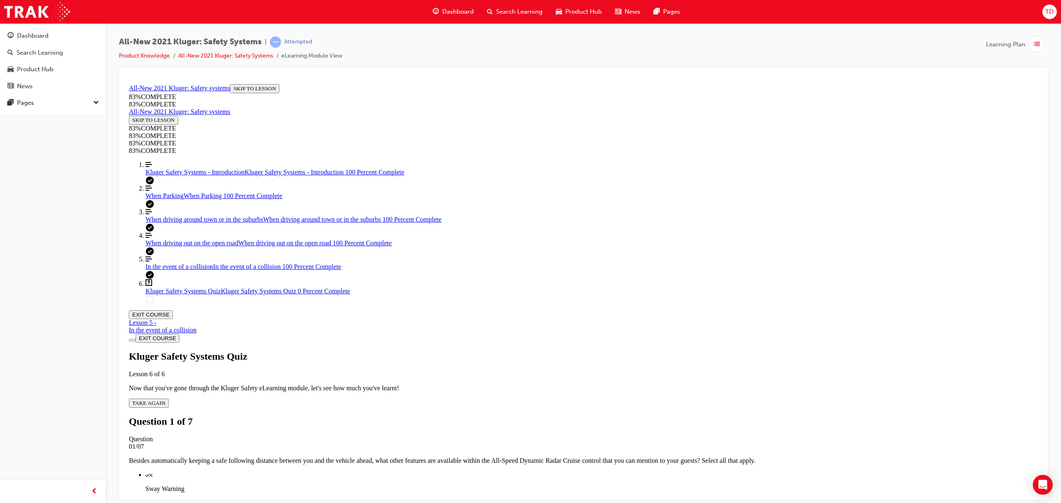
scroll to position [30, 0]
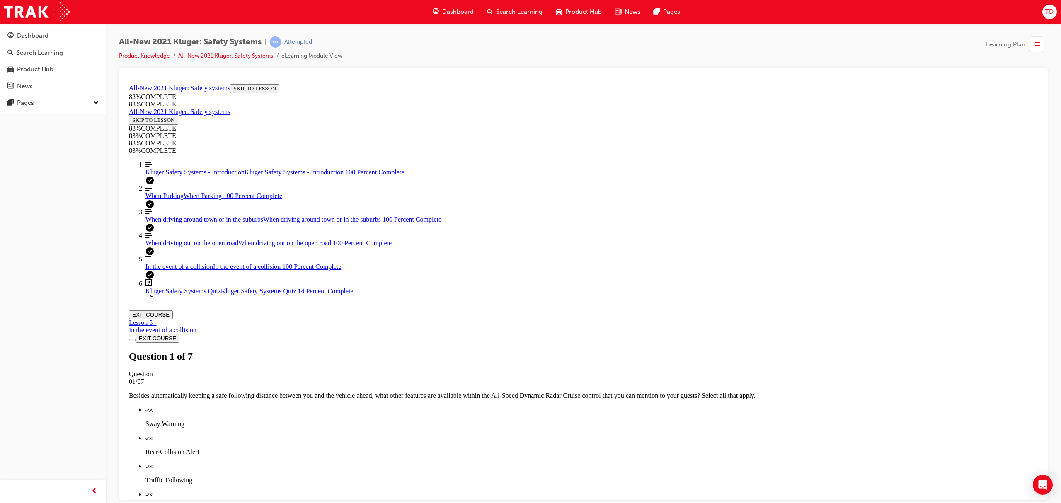
scroll to position [160, 0]
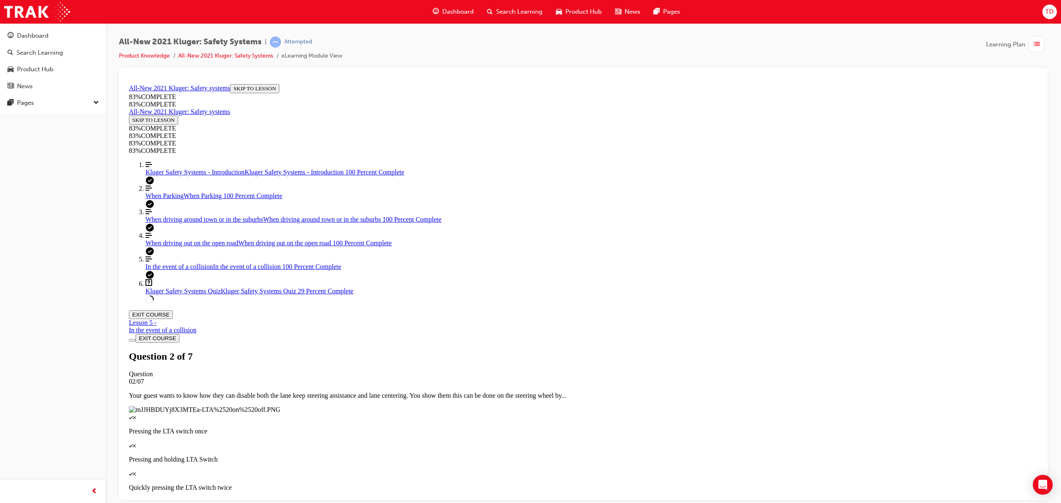
scroll to position [30, 0]
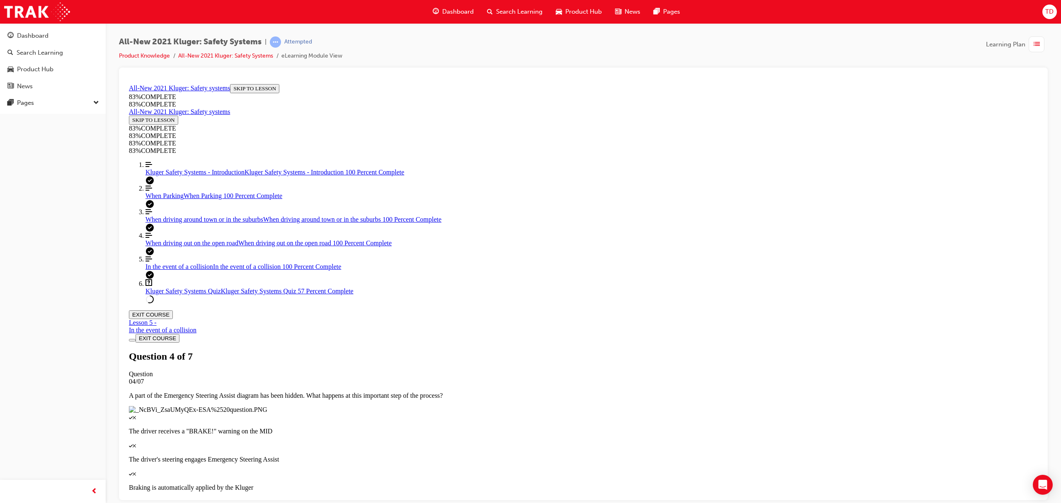
scroll to position [30, 0]
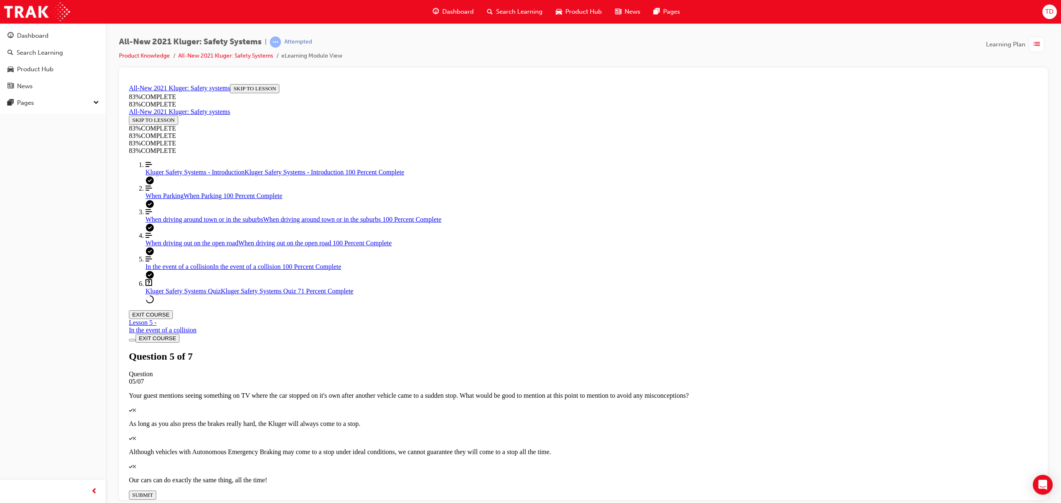
scroll to position [114, 0]
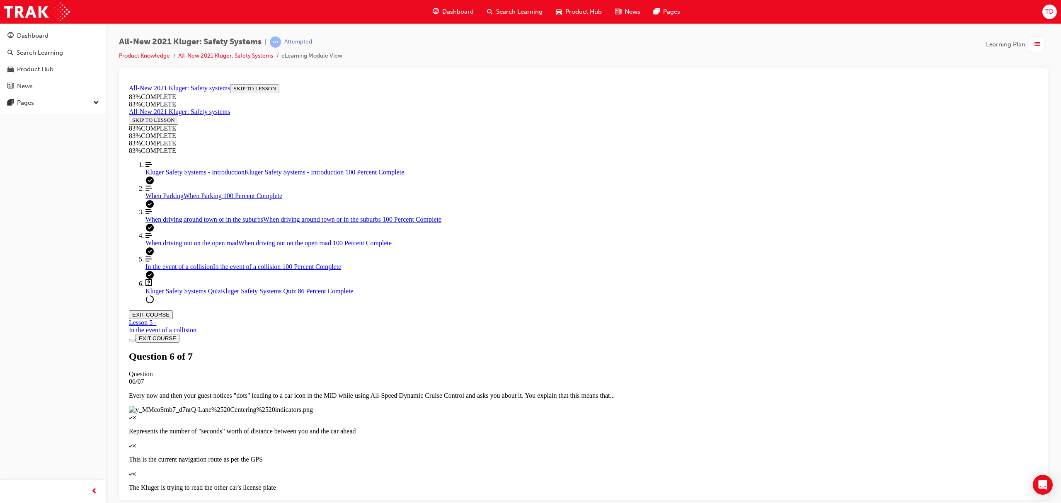
scroll to position [30, 0]
drag, startPoint x: 585, startPoint y: 337, endPoint x: 626, endPoint y: 296, distance: 57.8
drag, startPoint x: 576, startPoint y: 333, endPoint x: 602, endPoint y: 333, distance: 26.5
drag, startPoint x: 568, startPoint y: 259, endPoint x: 592, endPoint y: 259, distance: 24.5
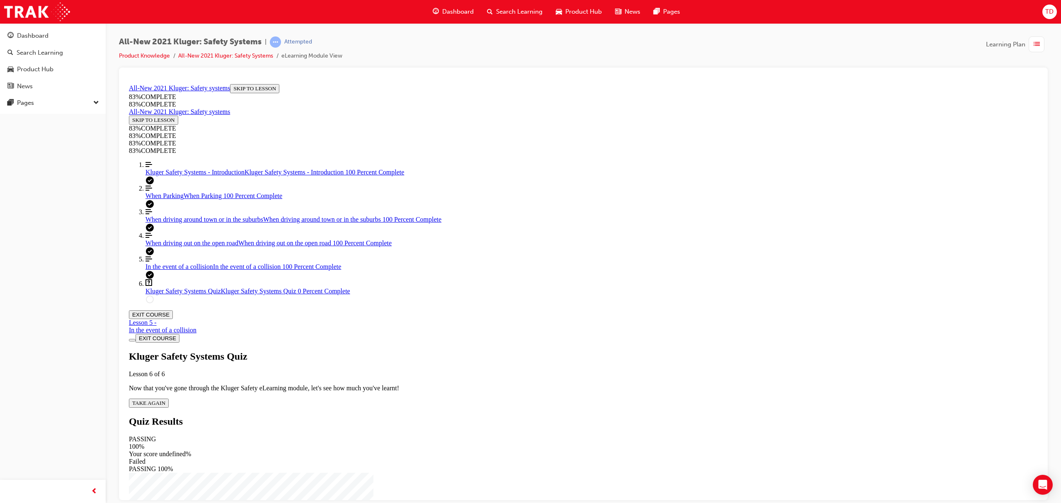
click at [165, 400] on span "TAKE AGAIN" at bounding box center [148, 403] width 33 height 6
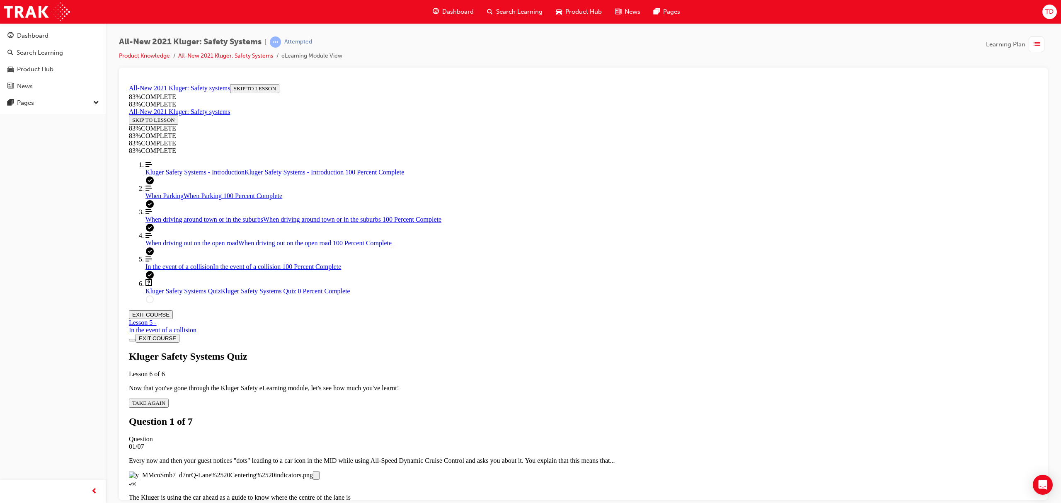
scroll to position [114, 0]
click at [594, 494] on p "The Kluger is using the car ahead as a guide to know where the centre of the la…" at bounding box center [583, 497] width 909 height 7
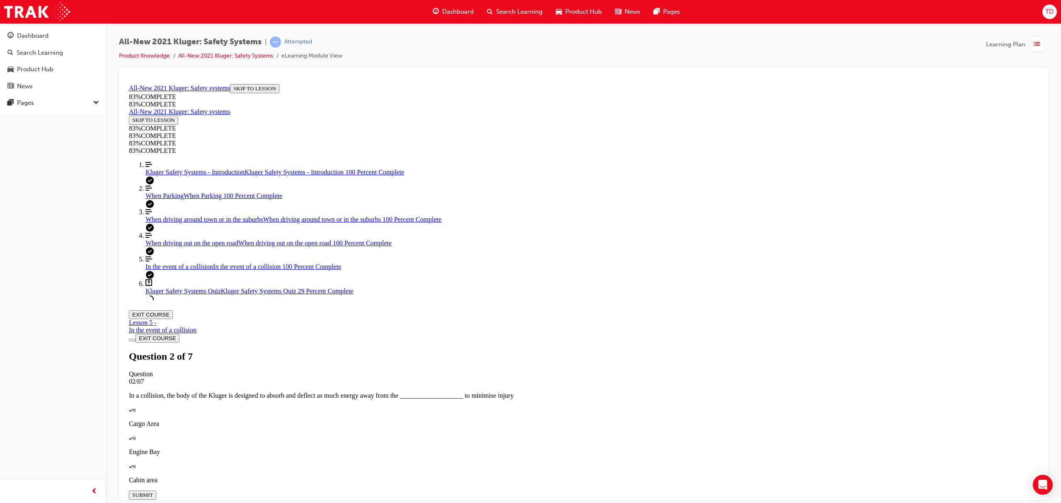
scroll to position [160, 0]
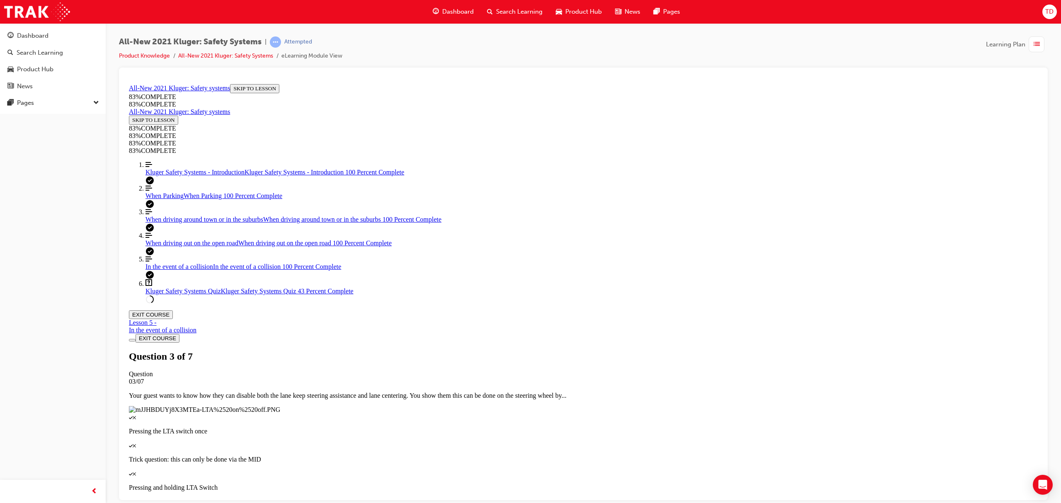
scroll to position [30, 0]
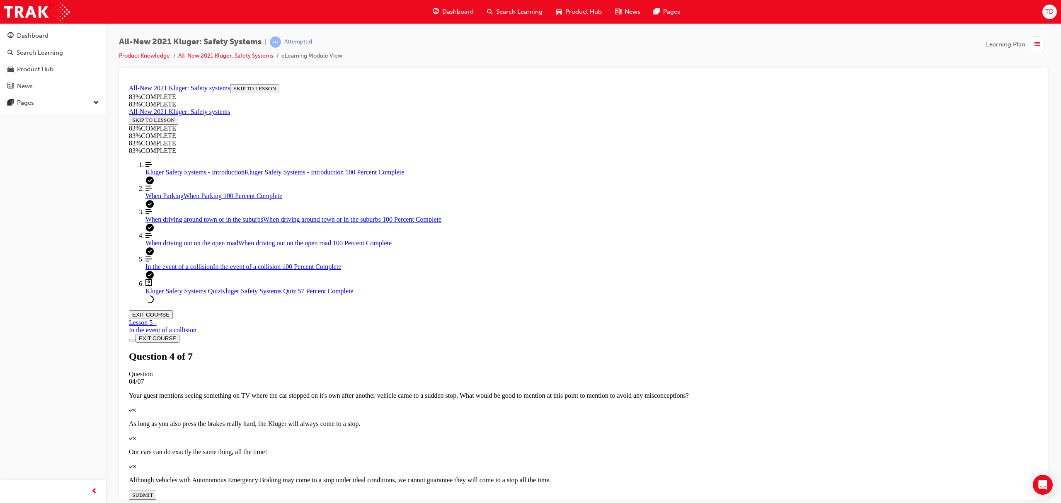
scroll to position [30, 0]
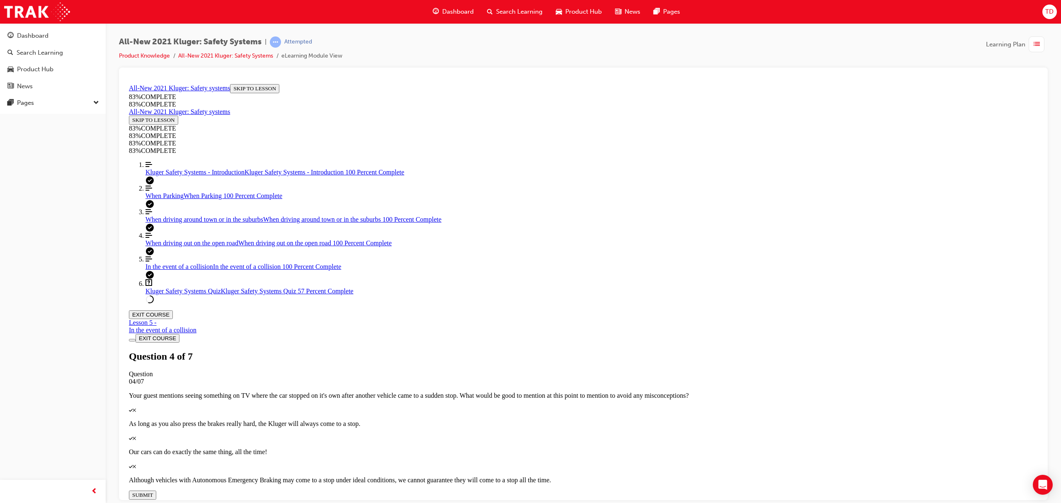
drag, startPoint x: 606, startPoint y: 330, endPoint x: 636, endPoint y: 488, distance: 160.4
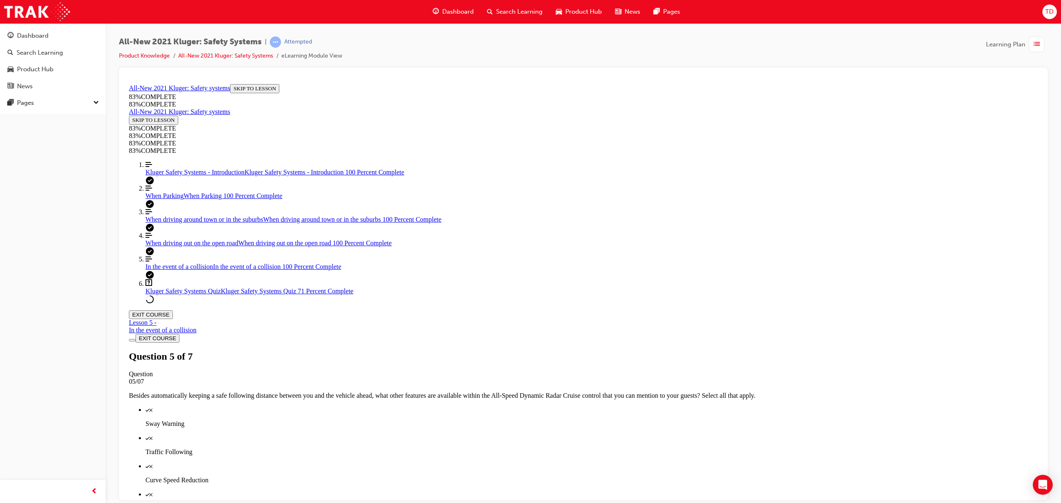
drag, startPoint x: 563, startPoint y: 243, endPoint x: 610, endPoint y: 288, distance: 65.4
drag, startPoint x: 575, startPoint y: 333, endPoint x: 617, endPoint y: 252, distance: 91.6
drag, startPoint x: 594, startPoint y: 328, endPoint x: 611, endPoint y: 330, distance: 17.0
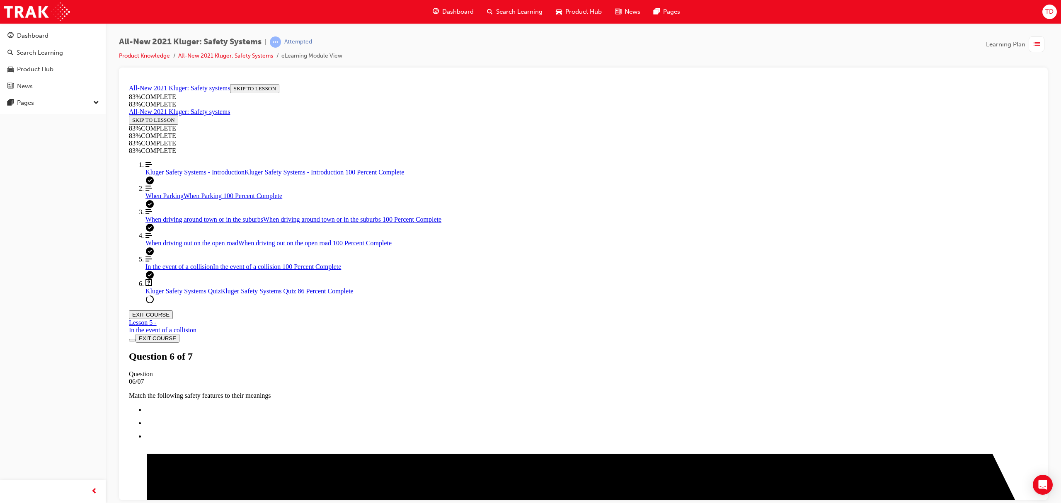
scroll to position [117, 0]
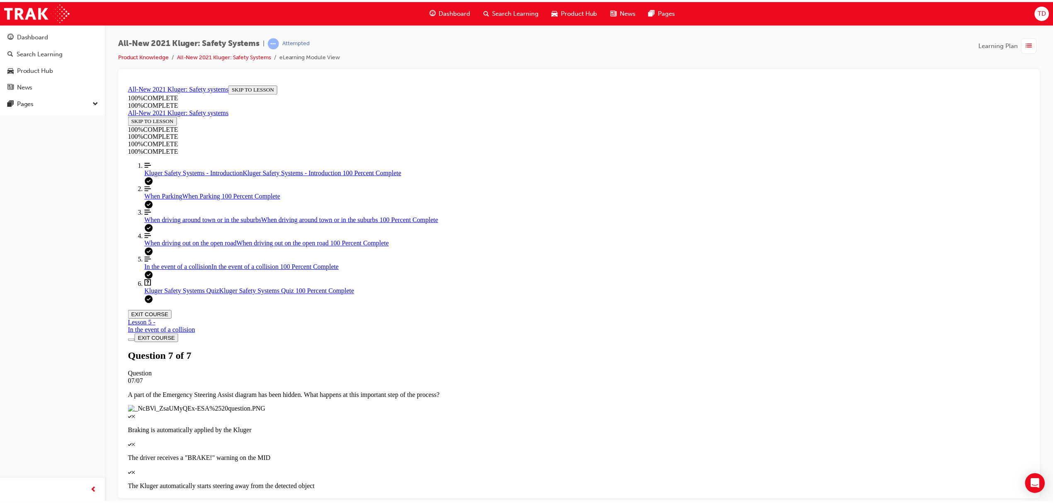
scroll to position [30, 0]
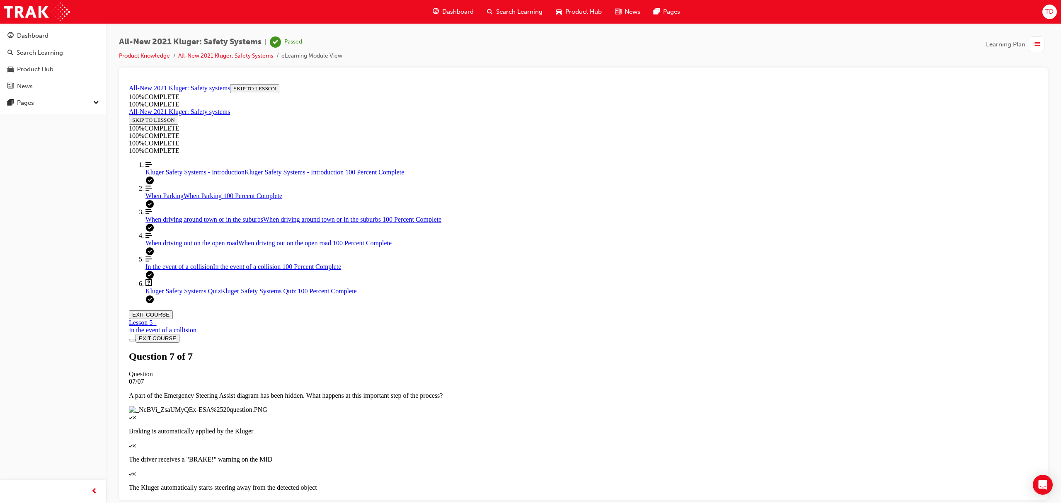
click at [470, 15] on span "Dashboard" at bounding box center [458, 12] width 32 height 10
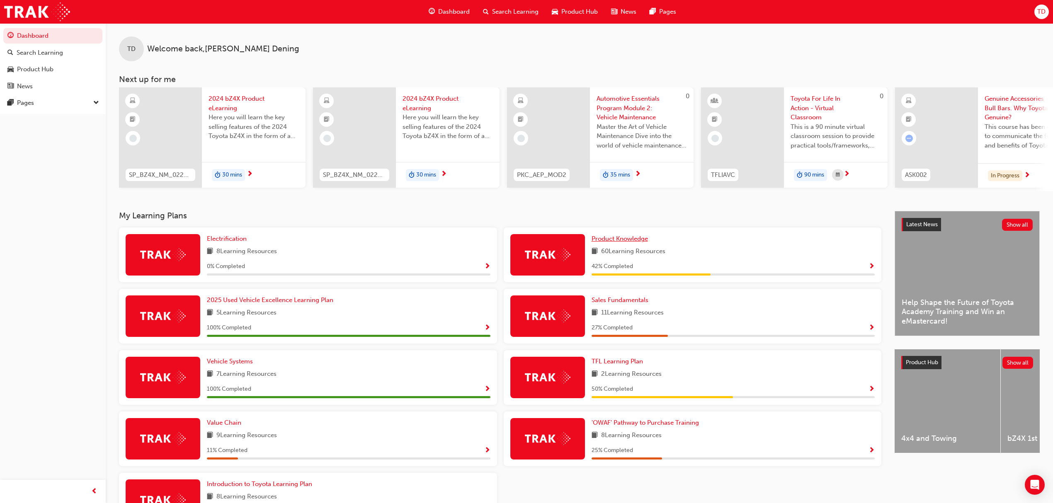
click at [614, 238] on span "Product Knowledge" at bounding box center [620, 238] width 56 height 7
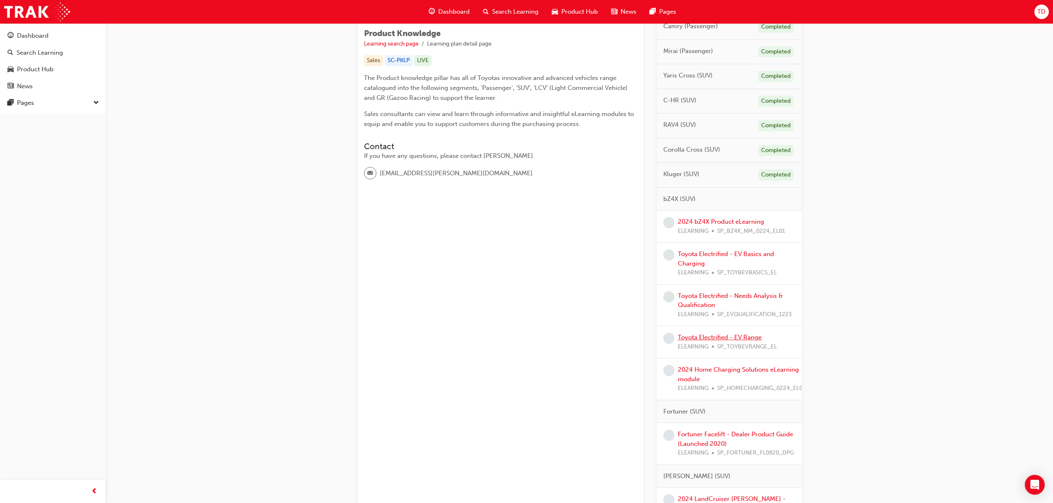
scroll to position [166, 0]
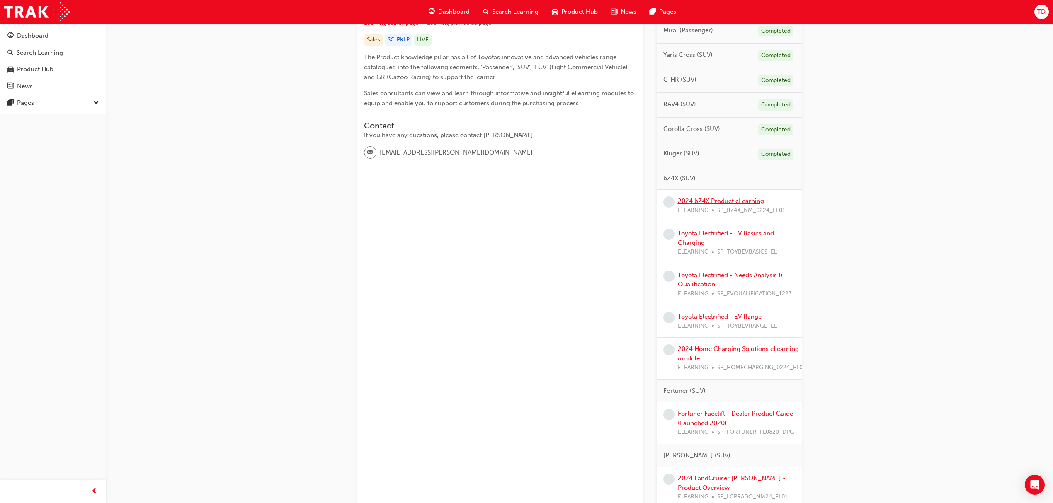
click at [725, 201] on link "2024 bZ4X Product eLearning" at bounding box center [721, 200] width 86 height 7
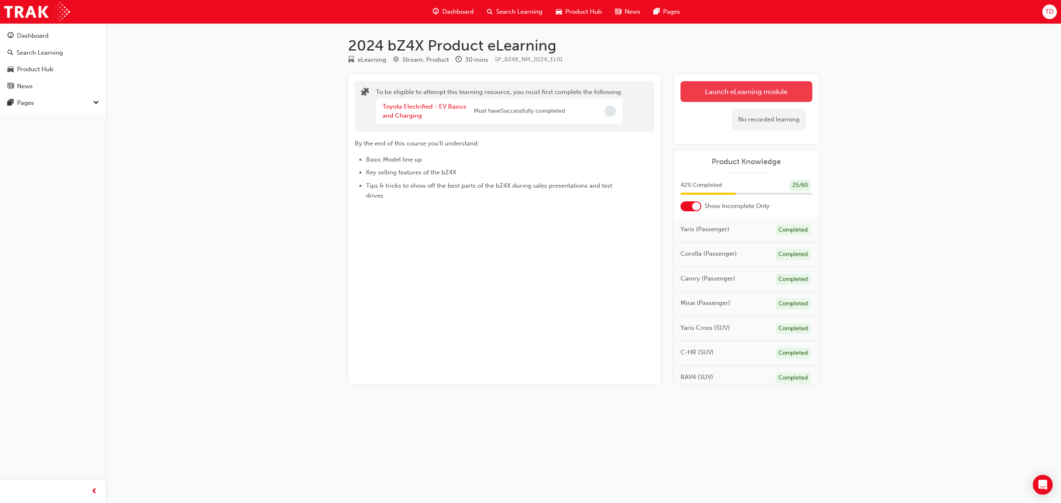
click at [727, 85] on button "Launch eLearning module" at bounding box center [747, 91] width 132 height 21
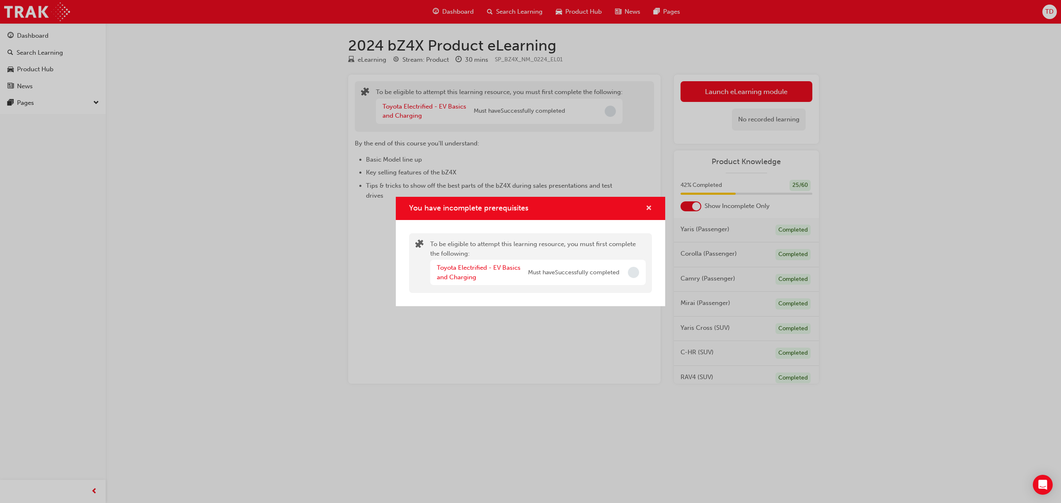
click at [649, 209] on span "cross-icon" at bounding box center [649, 208] width 6 height 7
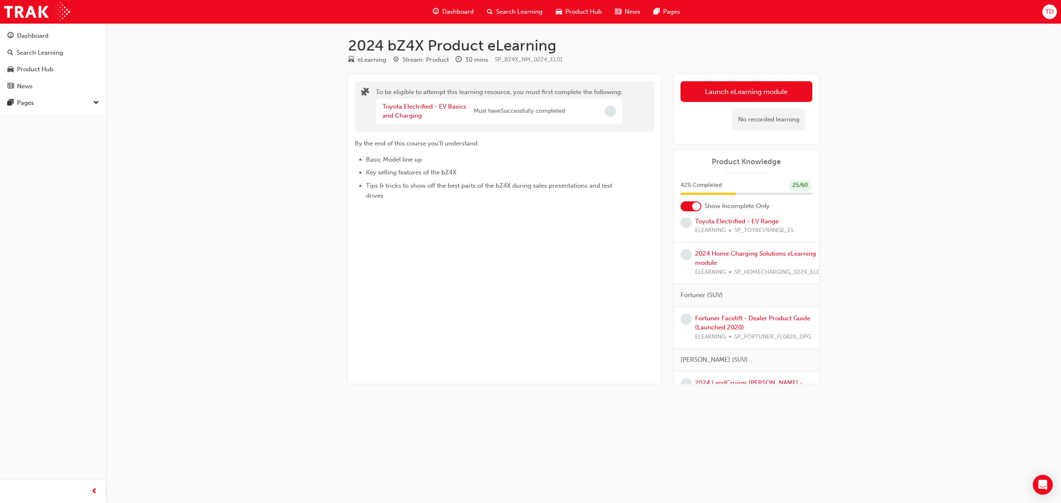
scroll to position [387, 0]
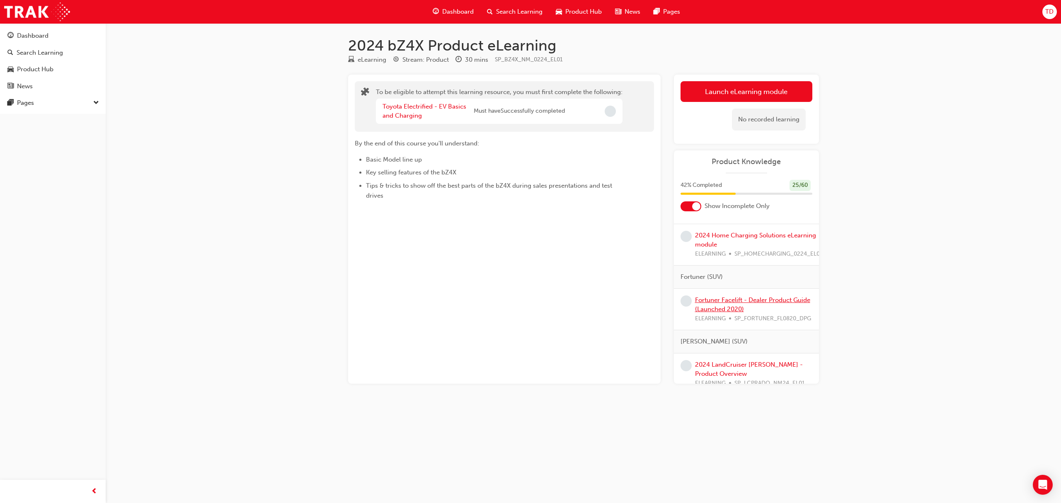
click at [719, 301] on link "Fortuner Facelift - Dealer Product Guide (Launched 2020)" at bounding box center [752, 304] width 115 height 17
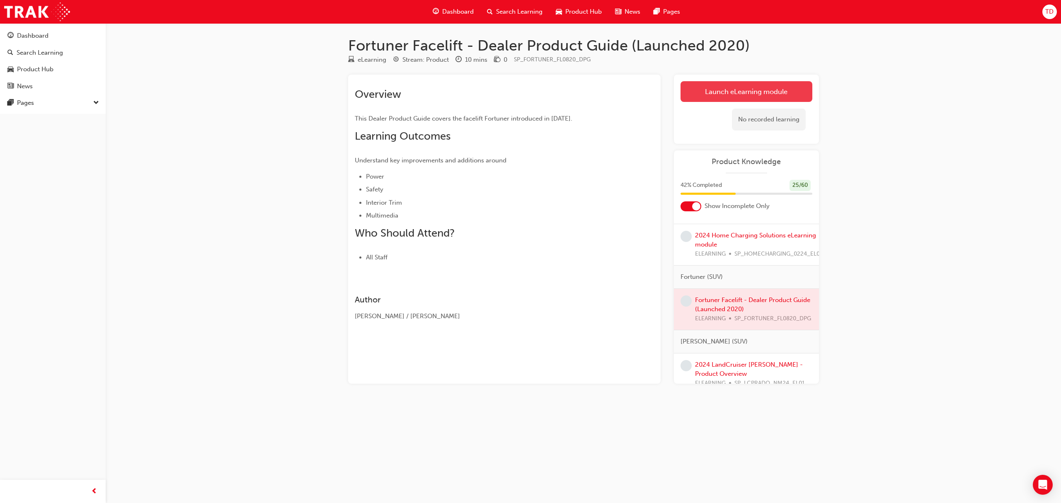
click at [783, 93] on link "Launch eLearning module" at bounding box center [747, 91] width 132 height 21
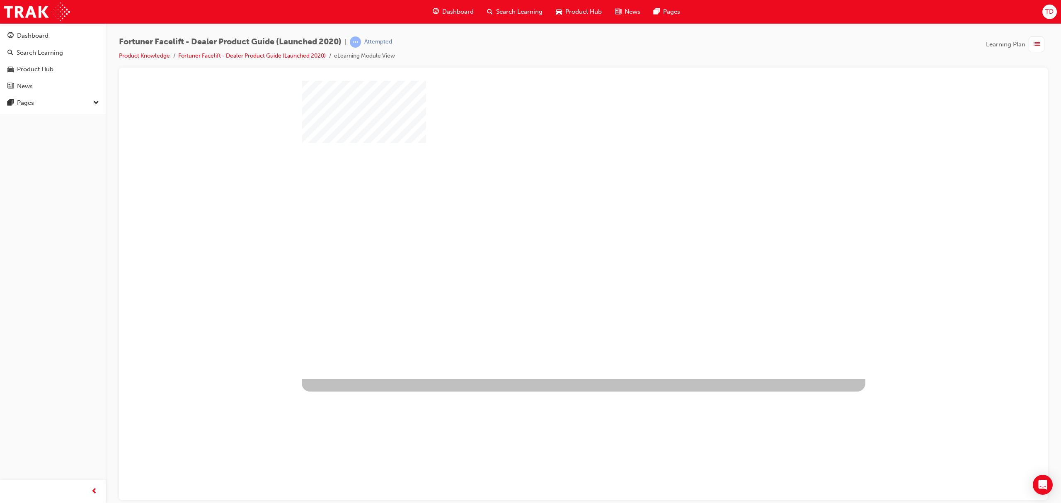
click at [560, 206] on div "play" at bounding box center [560, 206] width 0 height 0
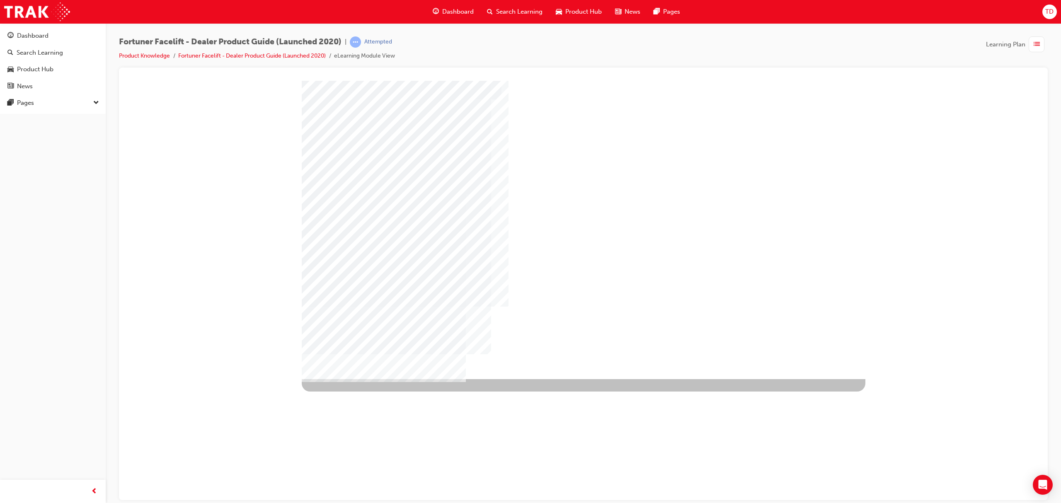
click at [354, 394] on div "NEXT Trigger this button to go to the next slide" at bounding box center [328, 401] width 52 height 15
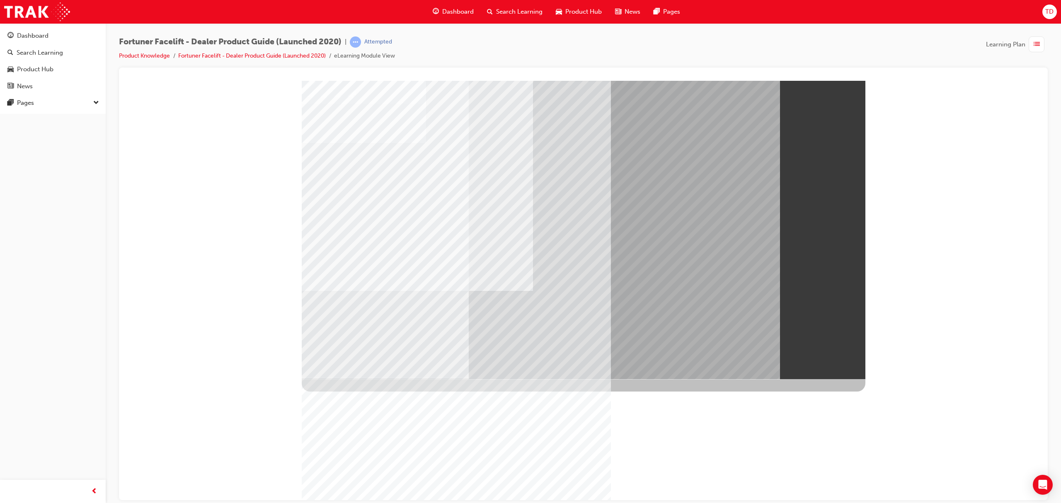
click at [42, 41] on link "Dashboard" at bounding box center [52, 35] width 99 height 15
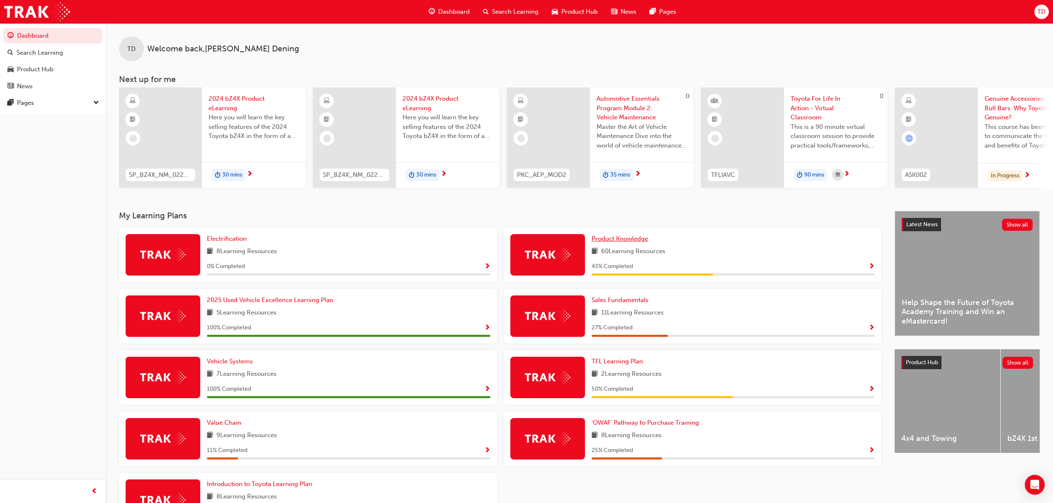
click at [617, 241] on span "Product Knowledge" at bounding box center [620, 238] width 56 height 7
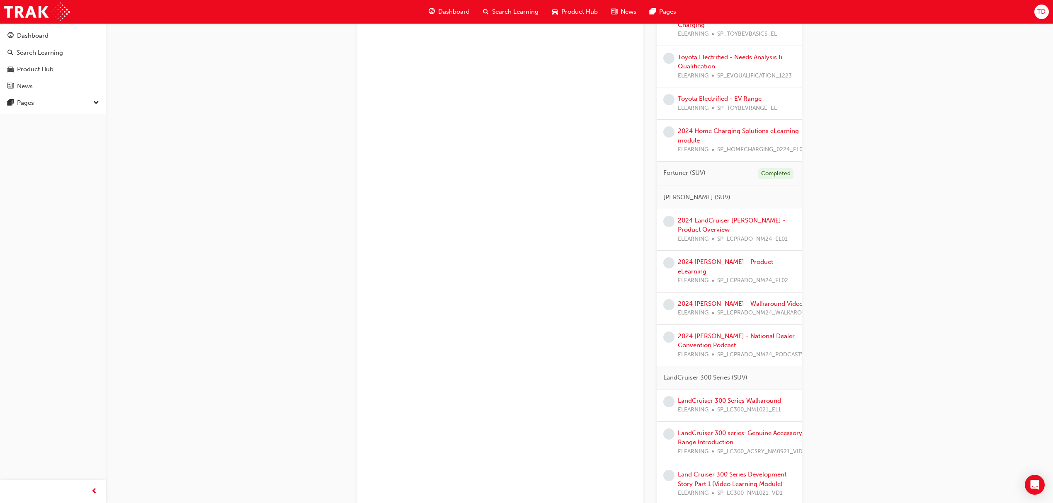
scroll to position [387, 0]
click at [701, 221] on link "2024 LandCruiser [PERSON_NAME] - Product Overview" at bounding box center [732, 222] width 108 height 17
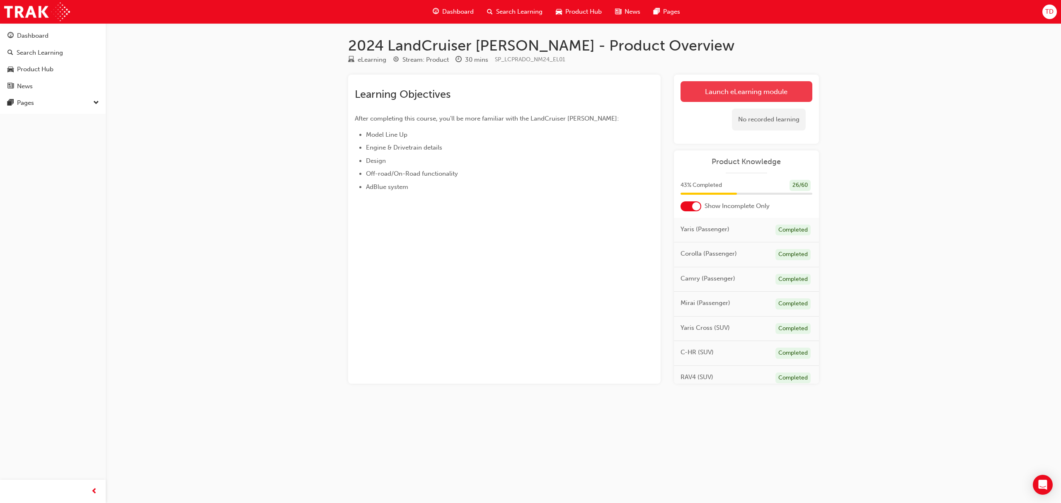
click at [730, 89] on link "Launch eLearning module" at bounding box center [747, 91] width 132 height 21
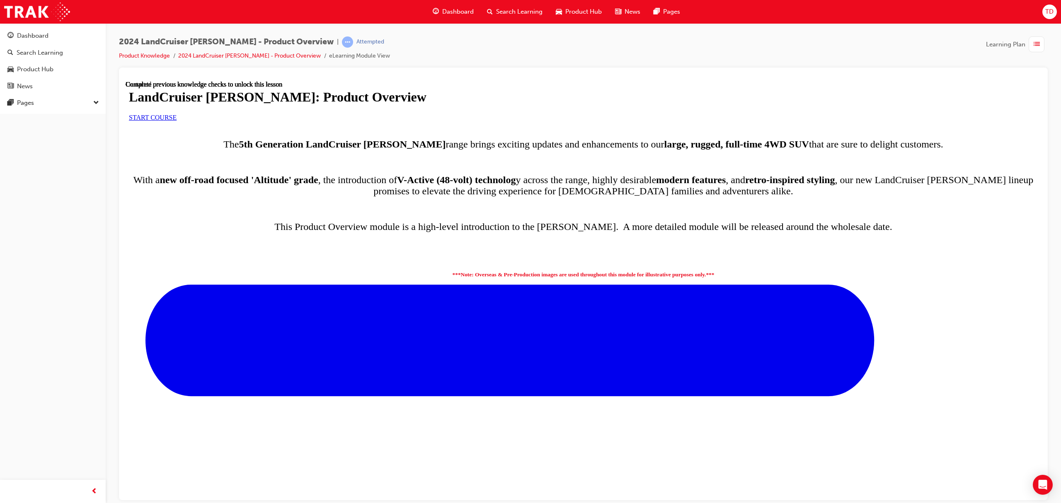
drag, startPoint x: 354, startPoint y: 282, endPoint x: 166, endPoint y: 305, distance: 190.0
click at [177, 121] on div at bounding box center [583, 121] width 909 height 0
click at [160, 121] on div at bounding box center [583, 121] width 909 height 0
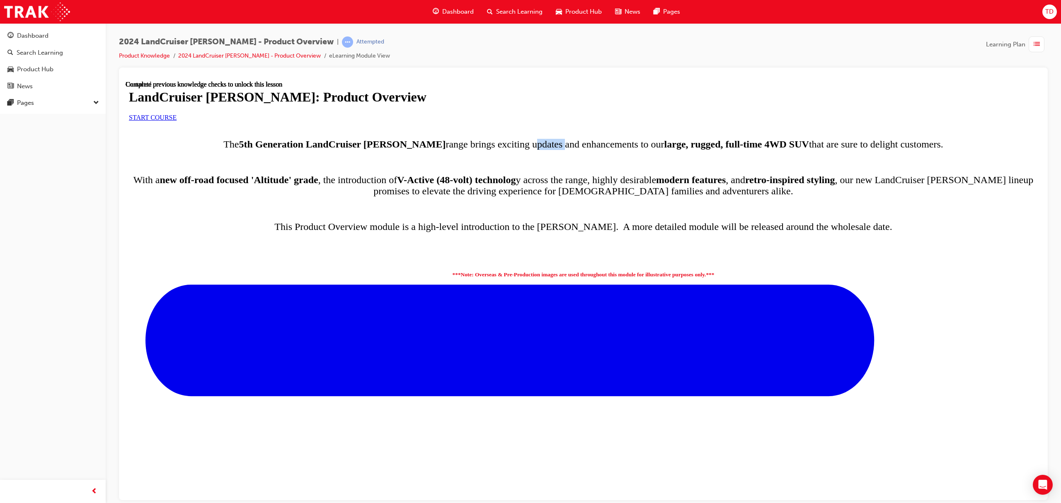
scroll to position [36, 0]
click at [177, 121] on link "START COURSE" at bounding box center [153, 117] width 48 height 7
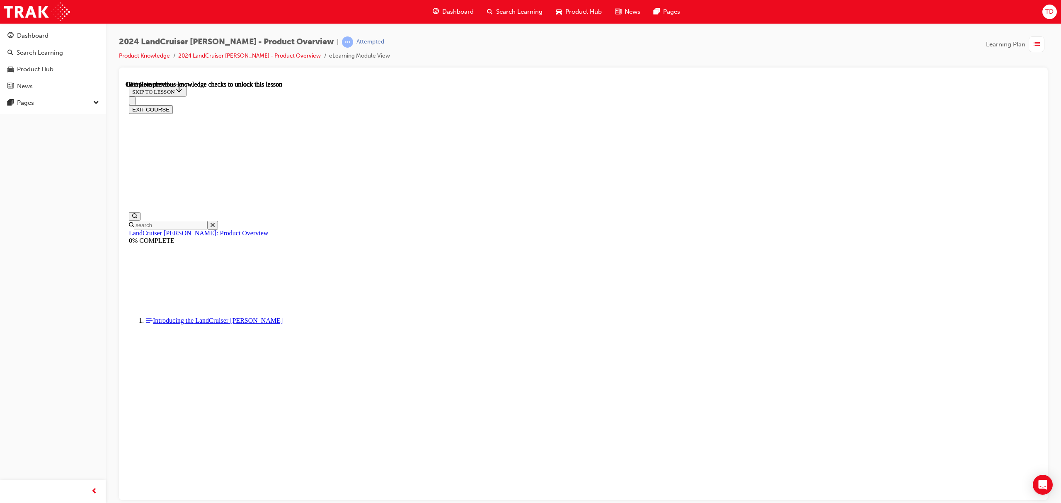
scroll to position [648, 0]
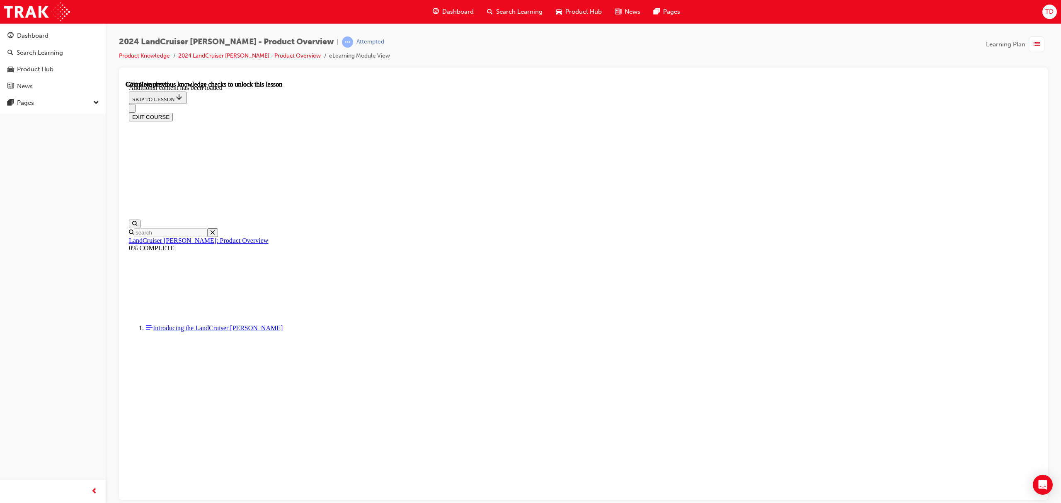
scroll to position [1143, 0]
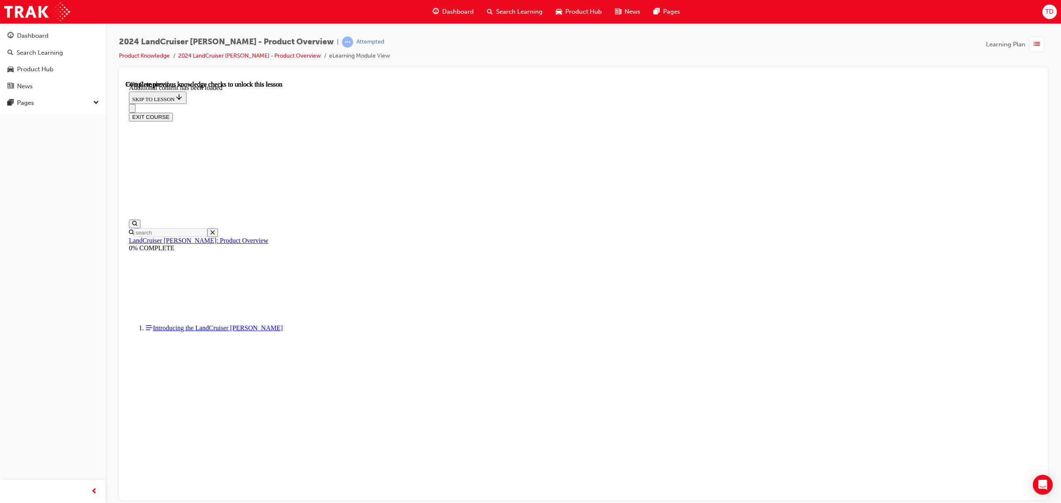
drag, startPoint x: 685, startPoint y: 348, endPoint x: 680, endPoint y: 348, distance: 4.6
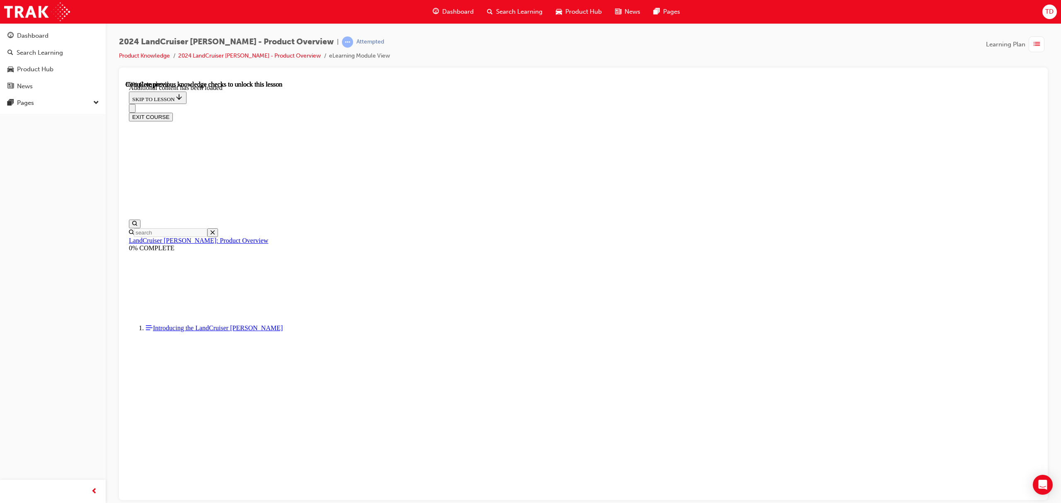
radio input "true"
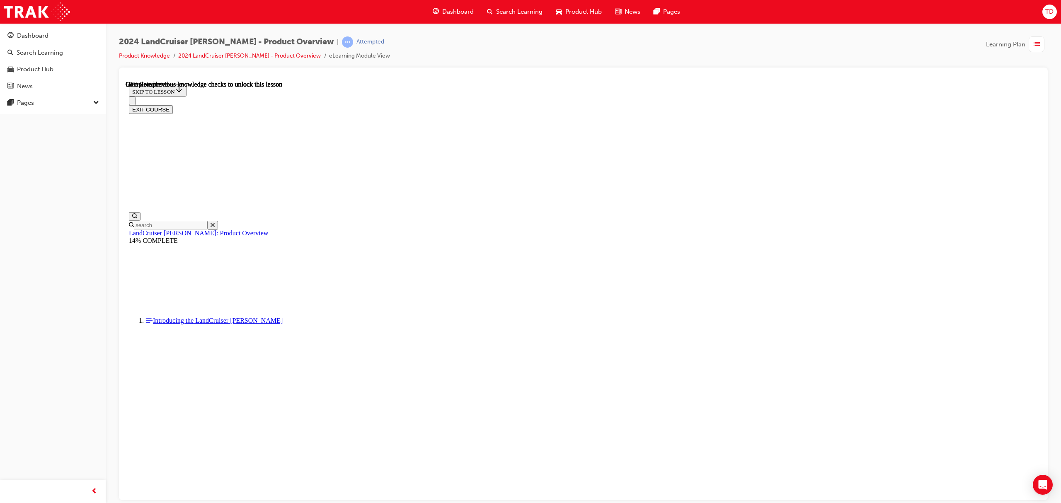
scroll to position [720, 0]
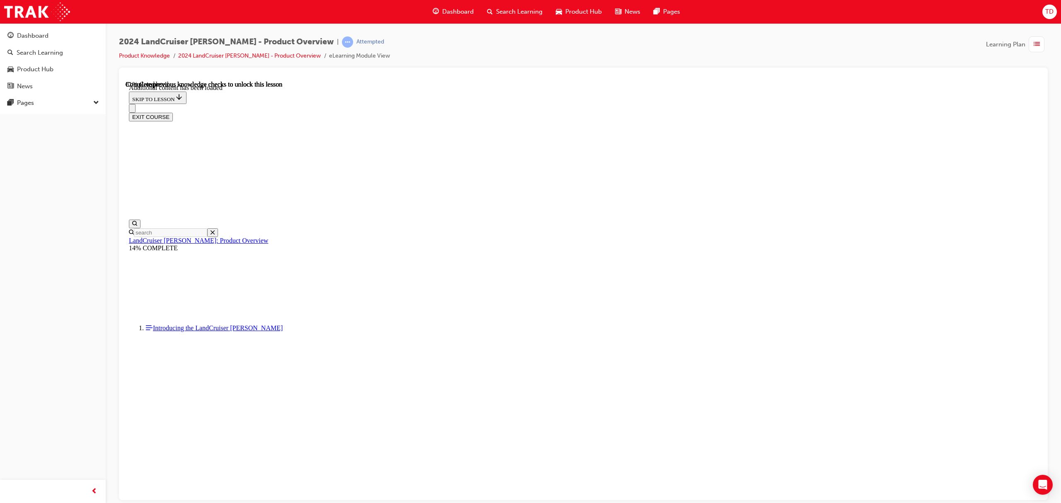
scroll to position [1441, 0]
radio input "true"
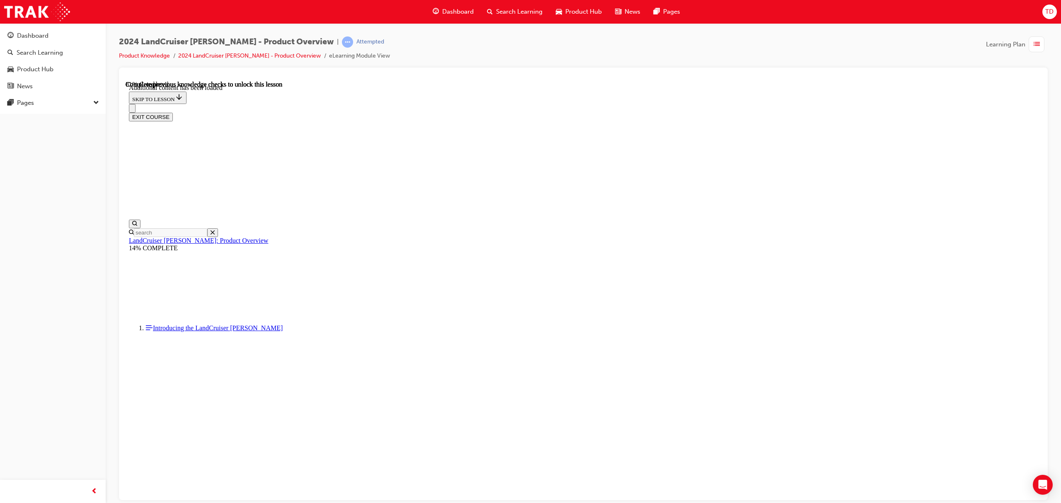
radio input "true"
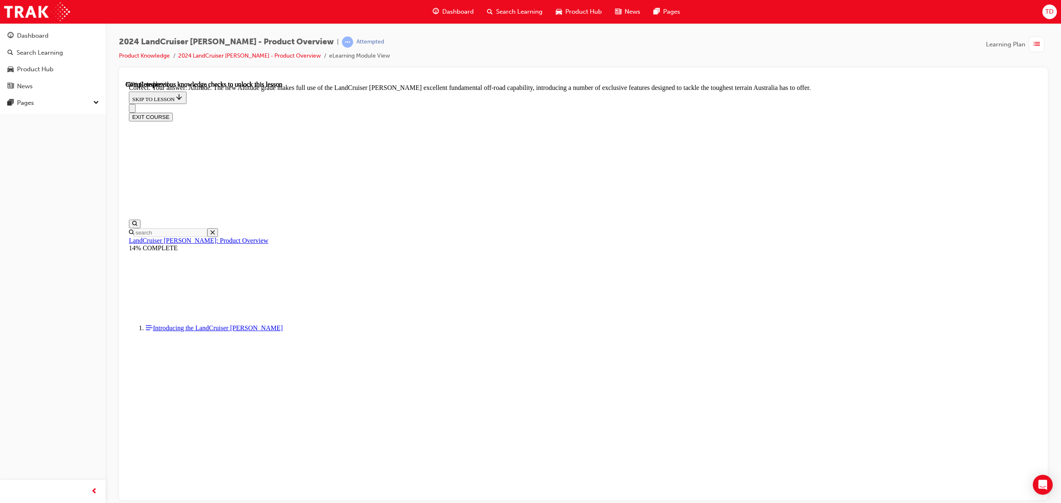
scroll to position [1718, 0]
checkbox input "true"
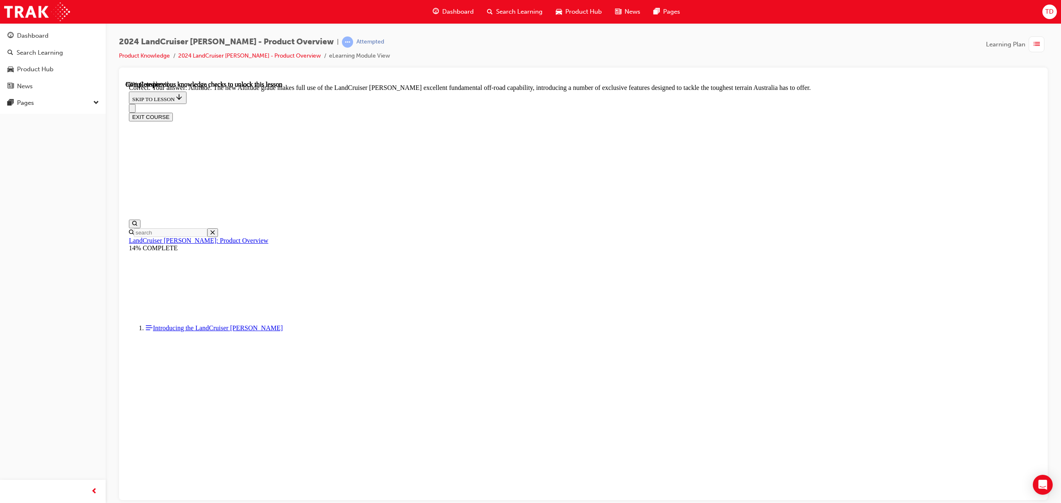
checkbox input "true"
